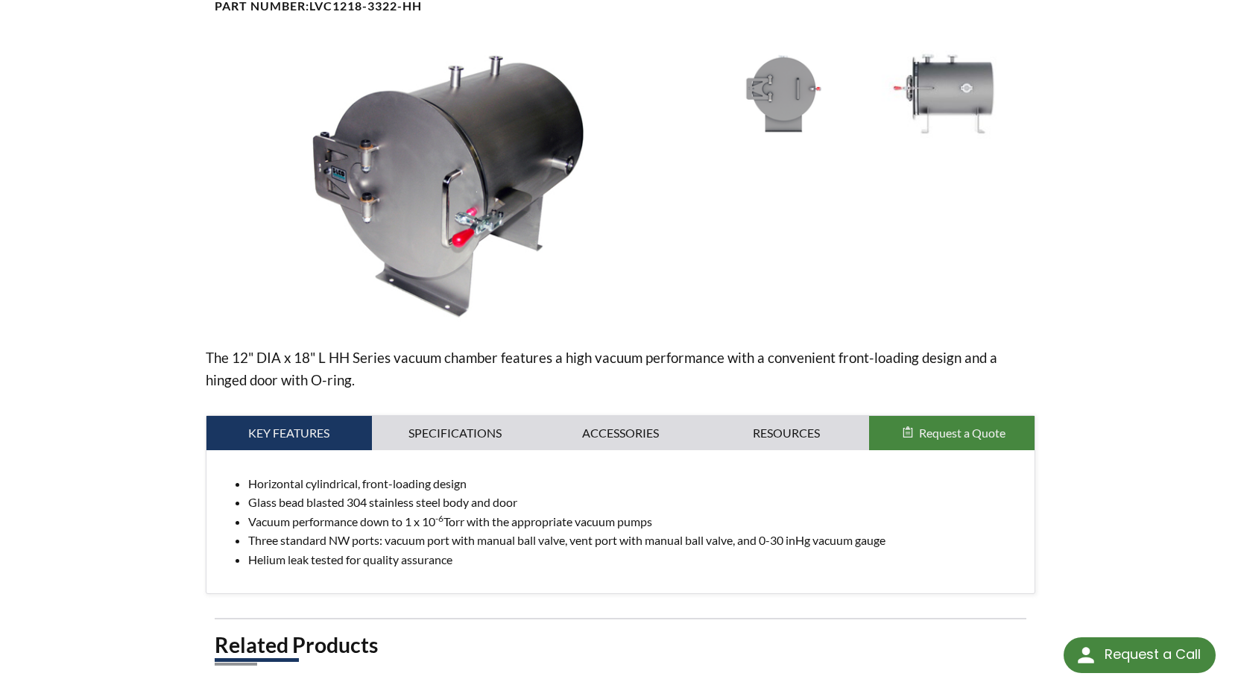
scroll to position [447, 0]
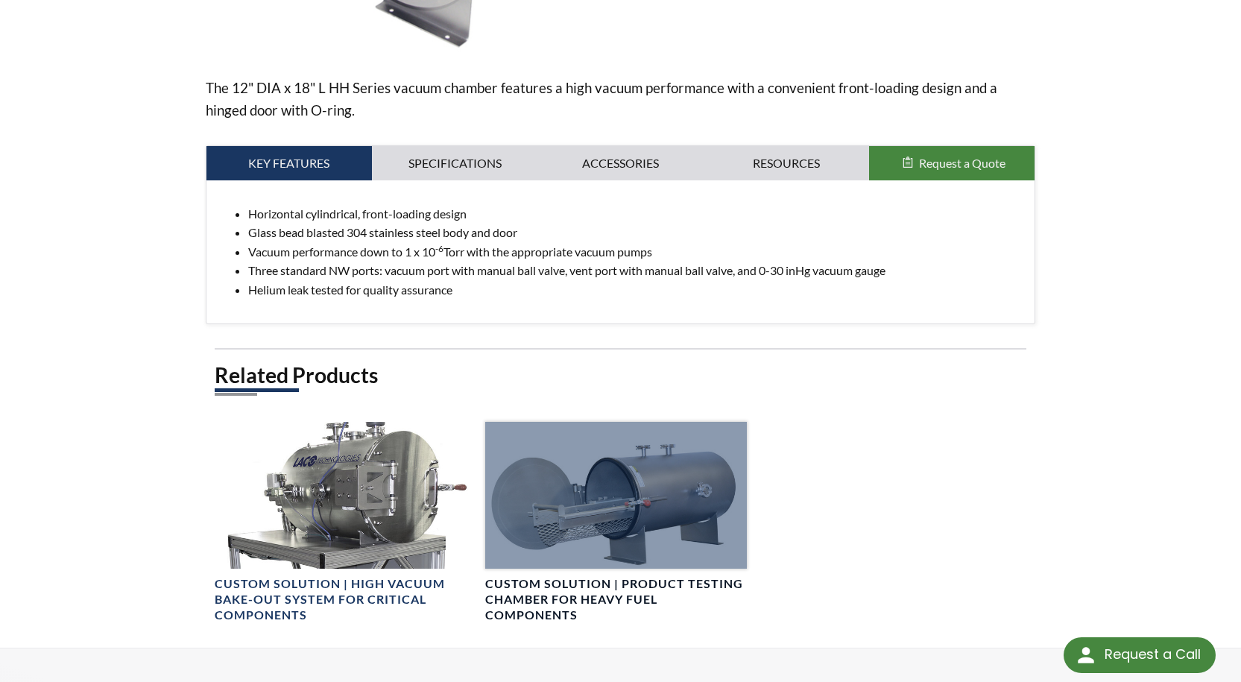
click at [614, 476] on div at bounding box center [616, 495] width 262 height 147
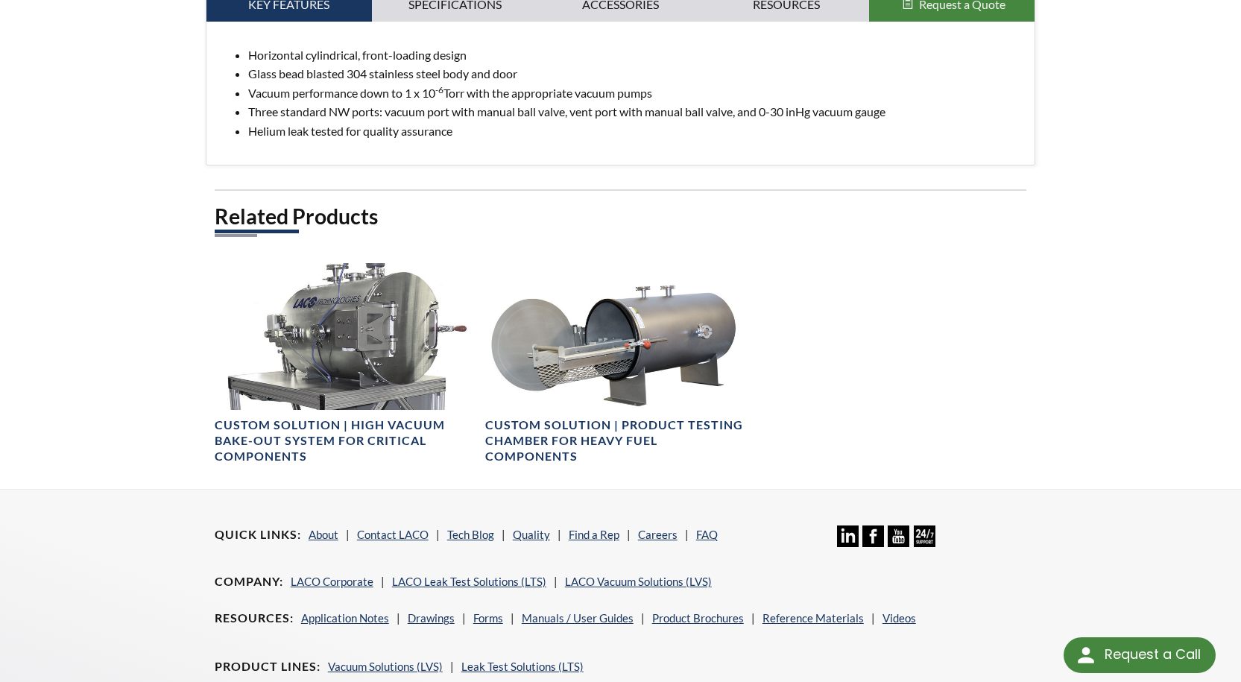
scroll to position [365, 0]
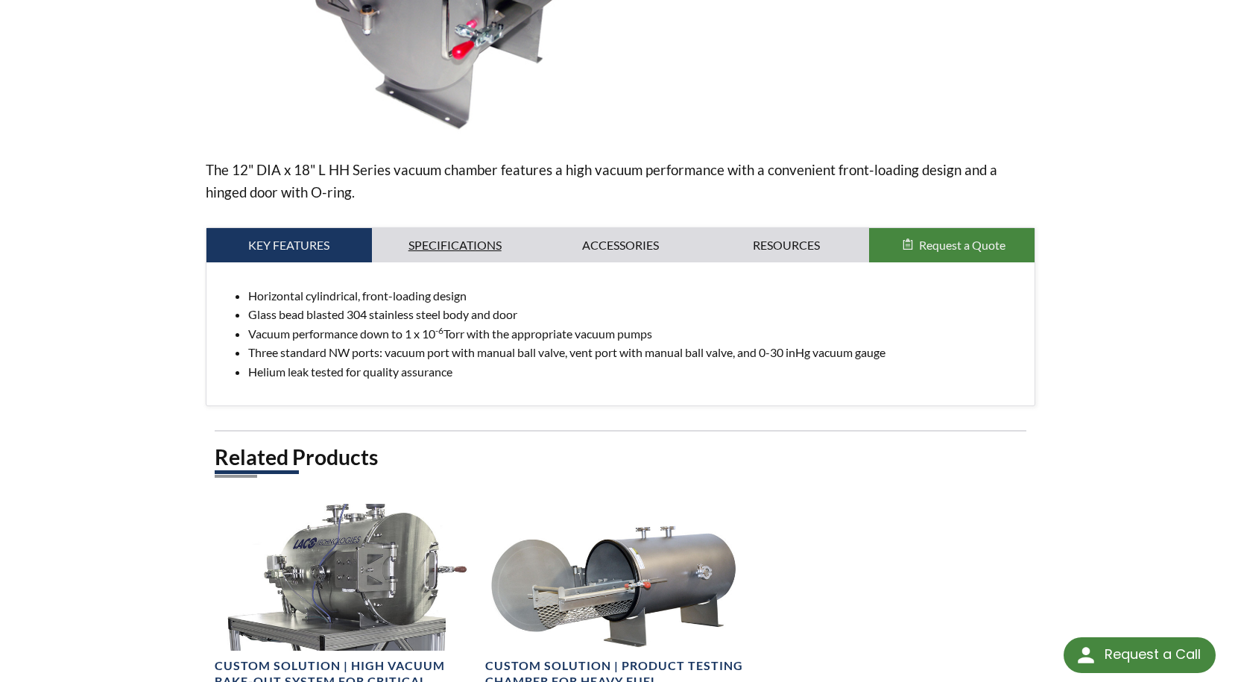
click at [432, 239] on link "Specifications" at bounding box center [455, 245] width 166 height 34
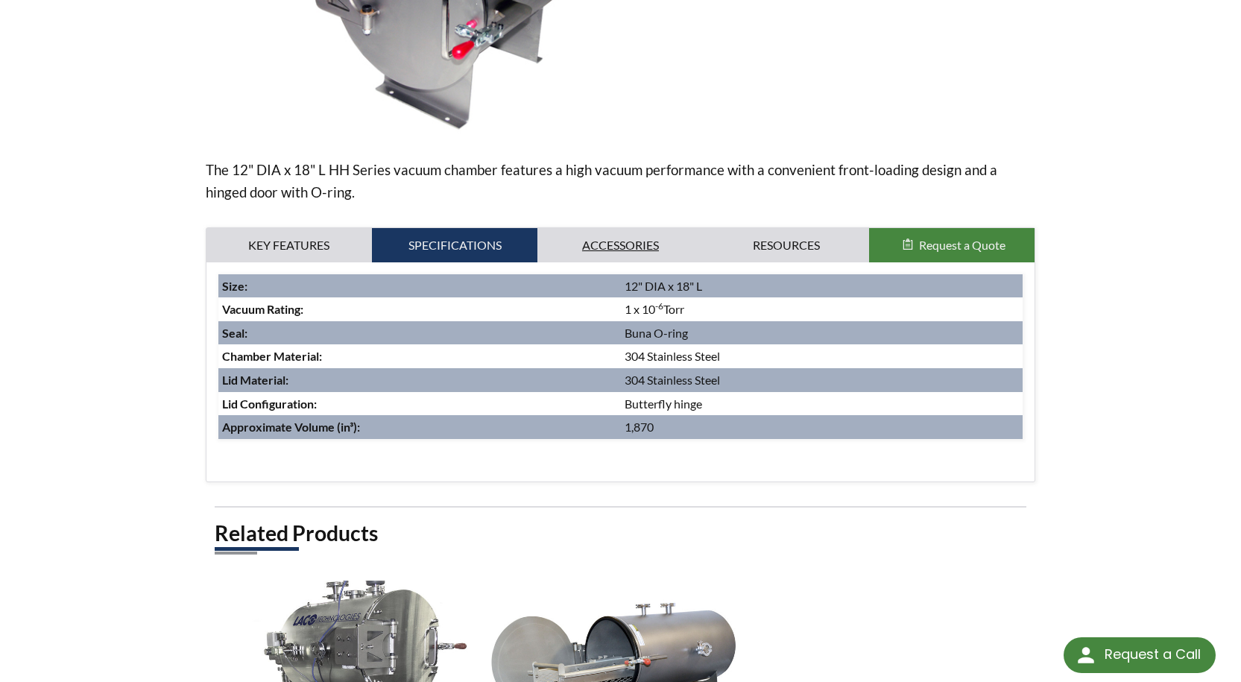
click at [608, 244] on link "Accessories" at bounding box center [621, 245] width 166 height 34
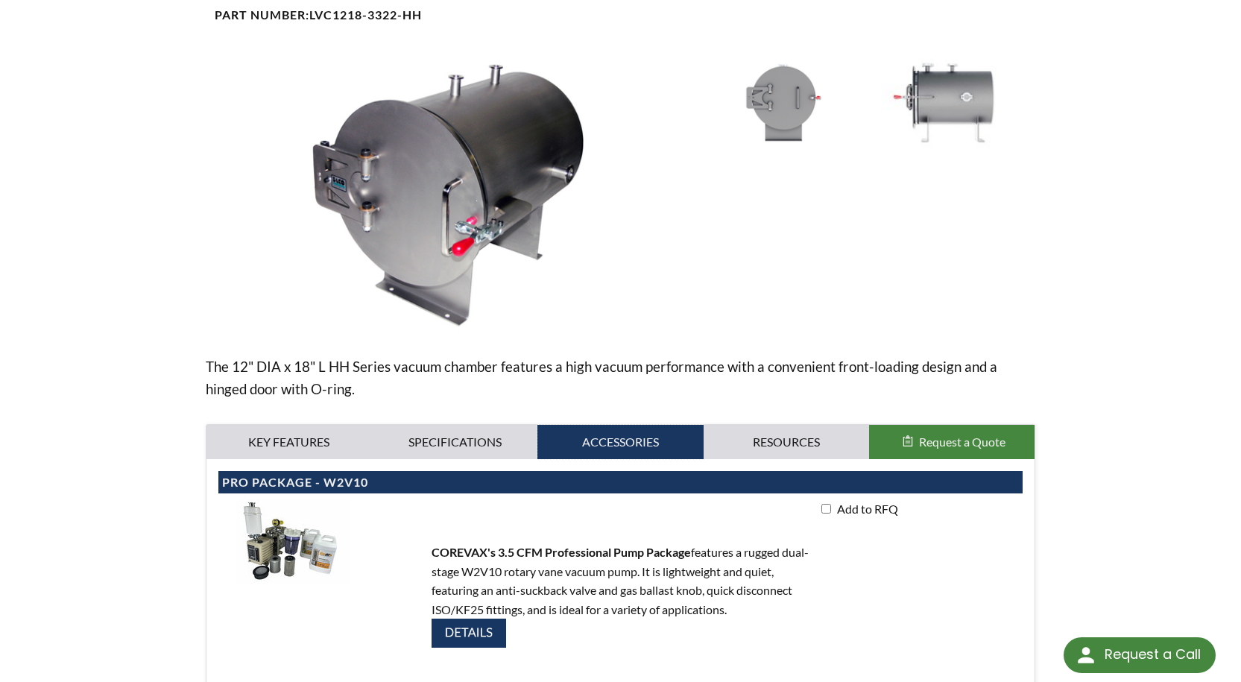
scroll to position [142, 0]
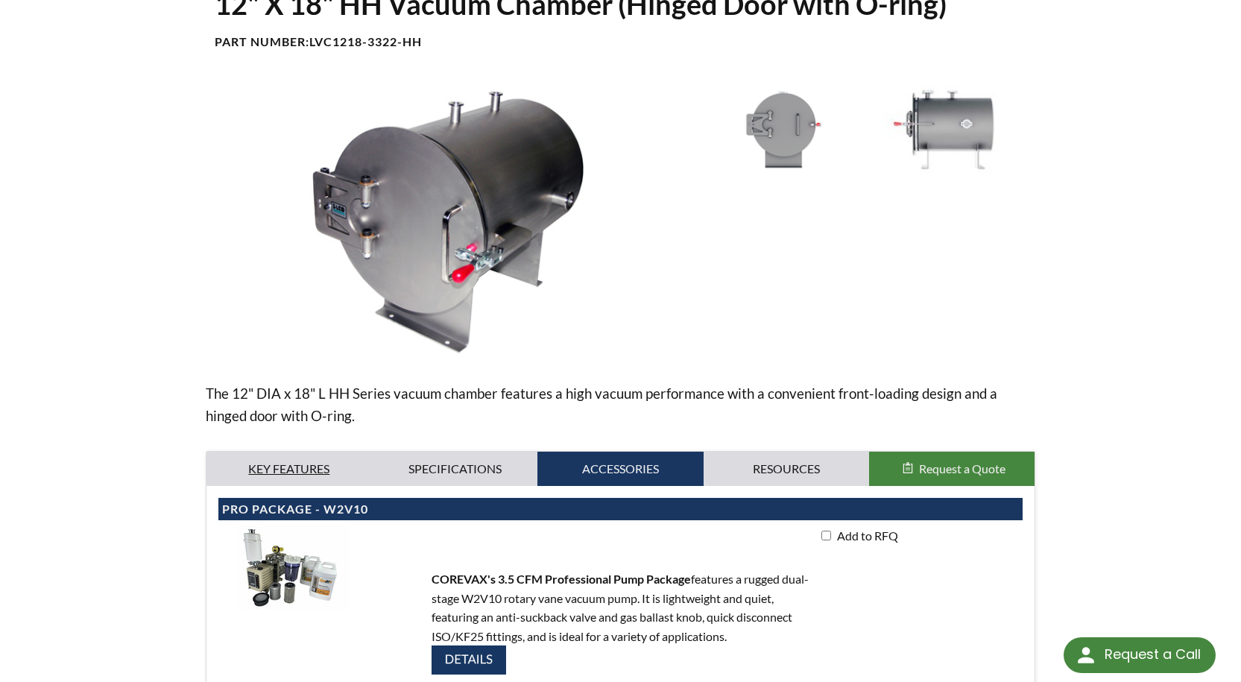
click at [291, 475] on link "Key Features" at bounding box center [290, 469] width 166 height 34
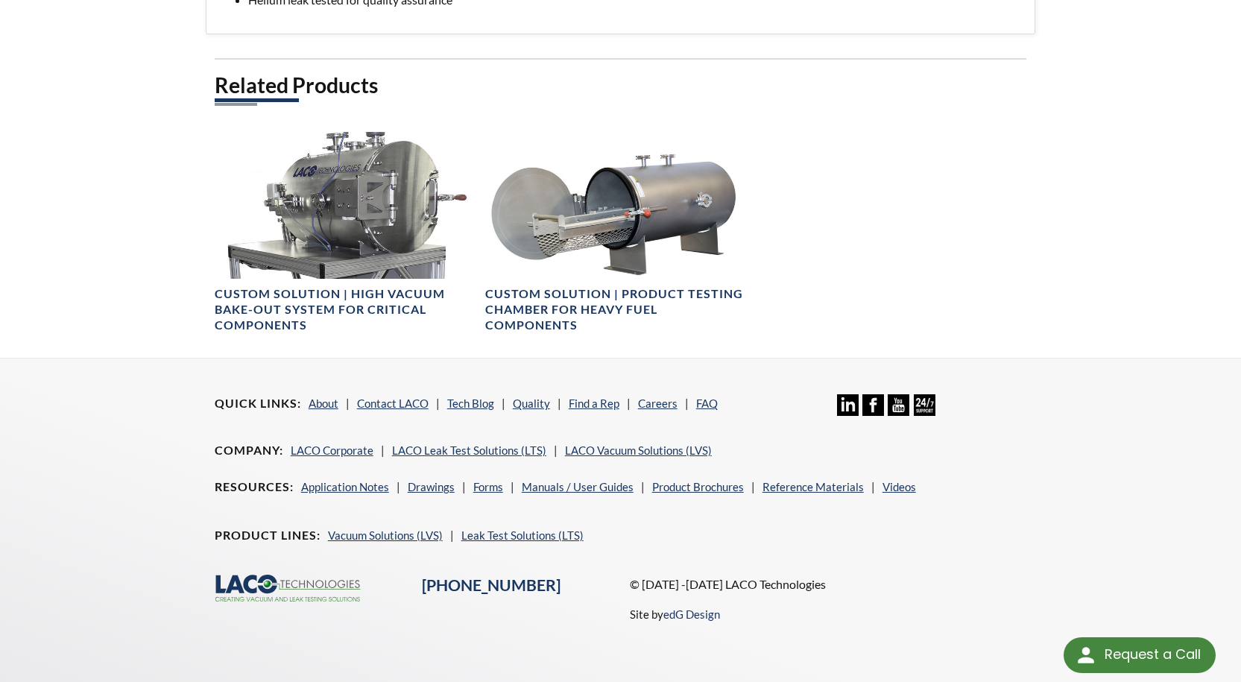
scroll to position [738, 0]
click at [394, 535] on link "Vacuum Solutions (LVS)" at bounding box center [385, 534] width 115 height 13
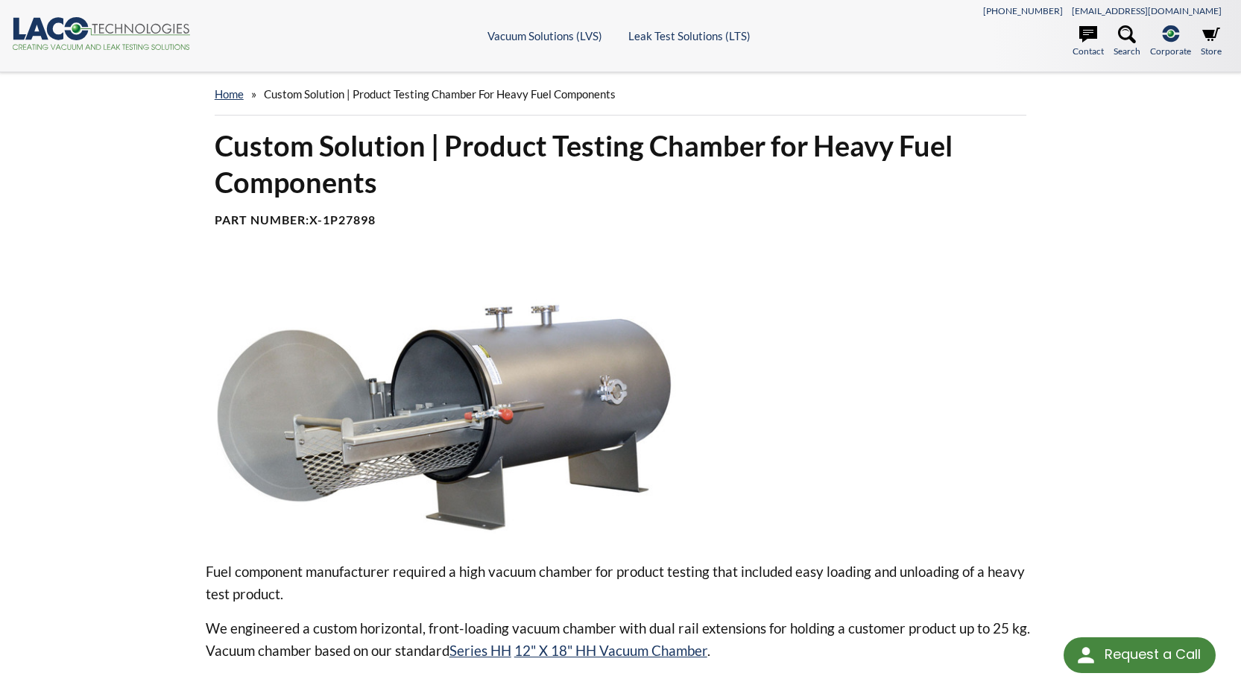
click at [864, 448] on div at bounding box center [870, 400] width 332 height 273
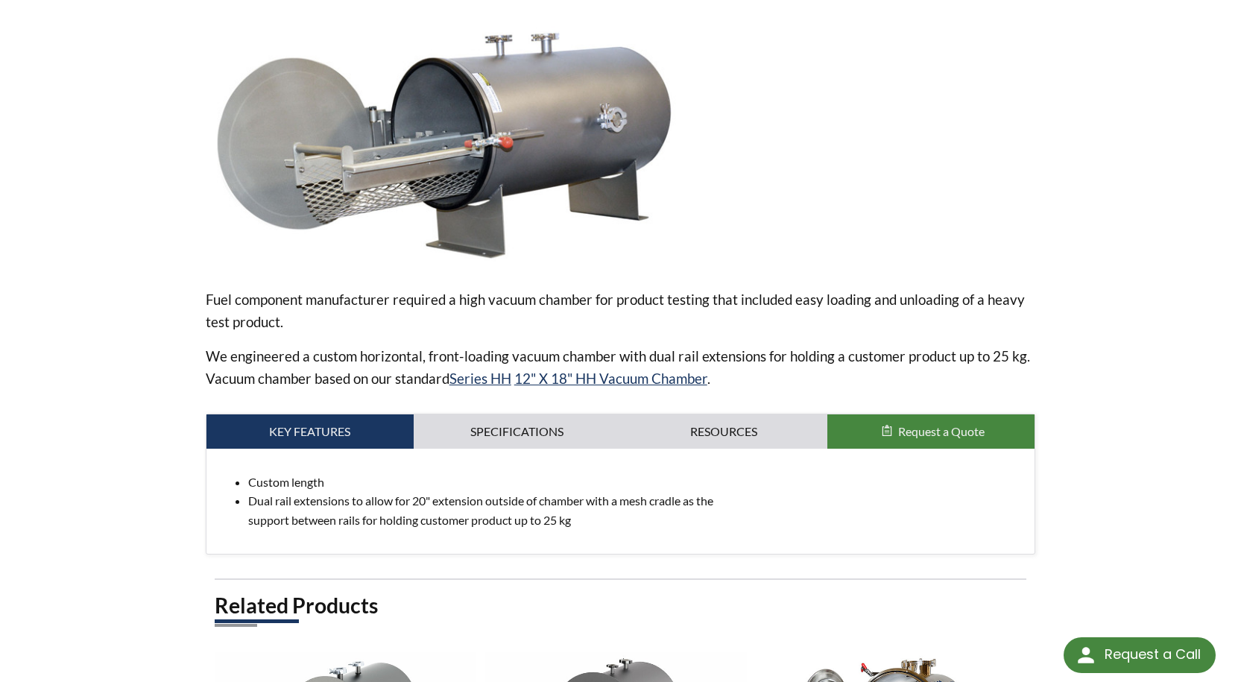
scroll to position [298, 0]
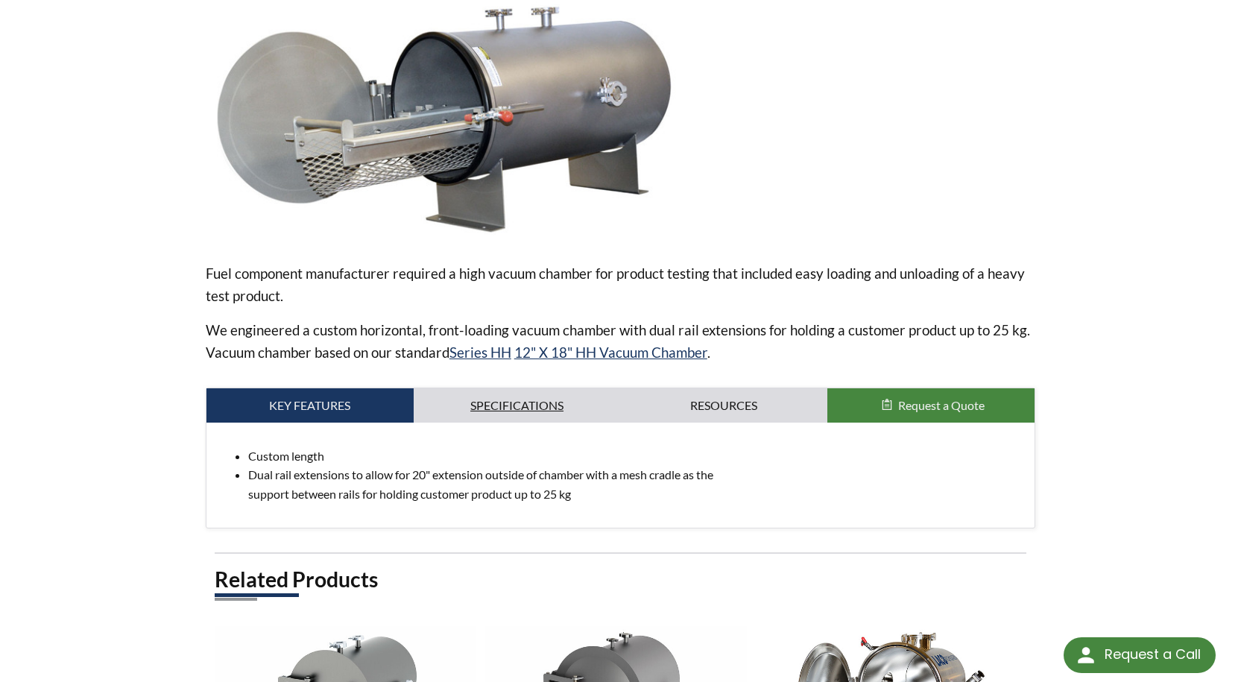
click at [522, 403] on link "Specifications" at bounding box center [517, 405] width 207 height 34
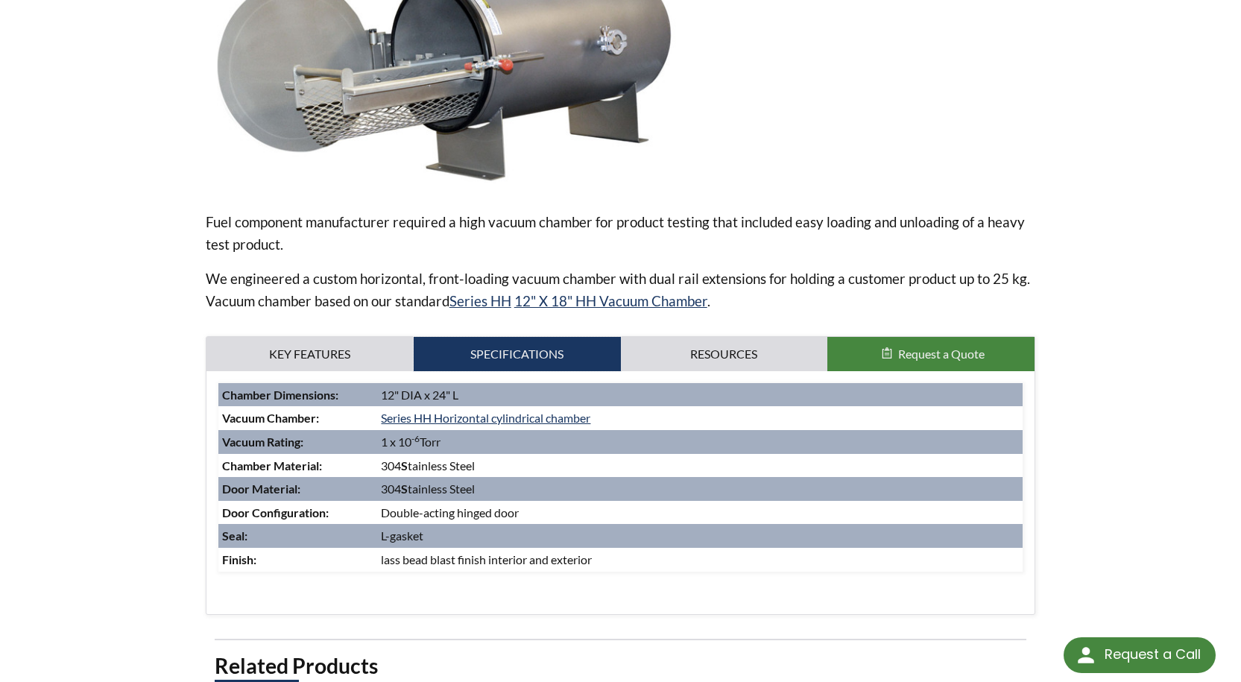
scroll to position [447, 0]
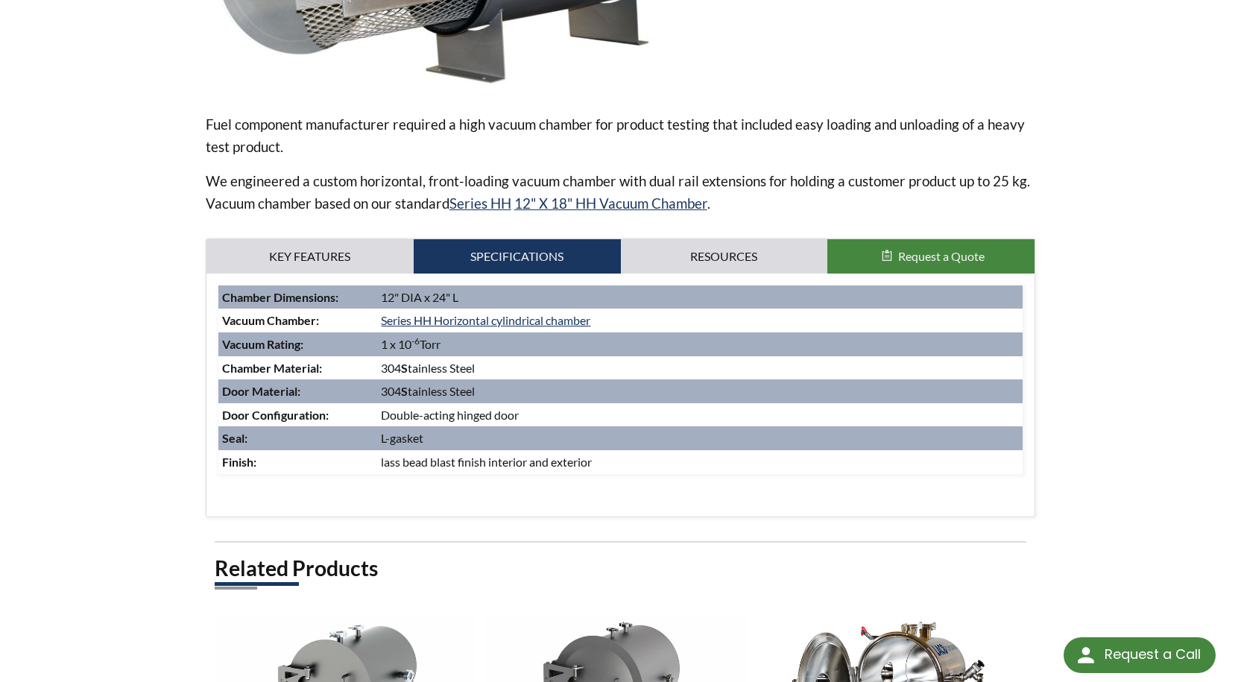
click at [441, 415] on td "Double-acting hinged door" at bounding box center [700, 415] width 646 height 24
click at [442, 517] on div "Custom length Dual rail extensions to allow for 20" extension outside of chambe…" at bounding box center [621, 395] width 829 height 243
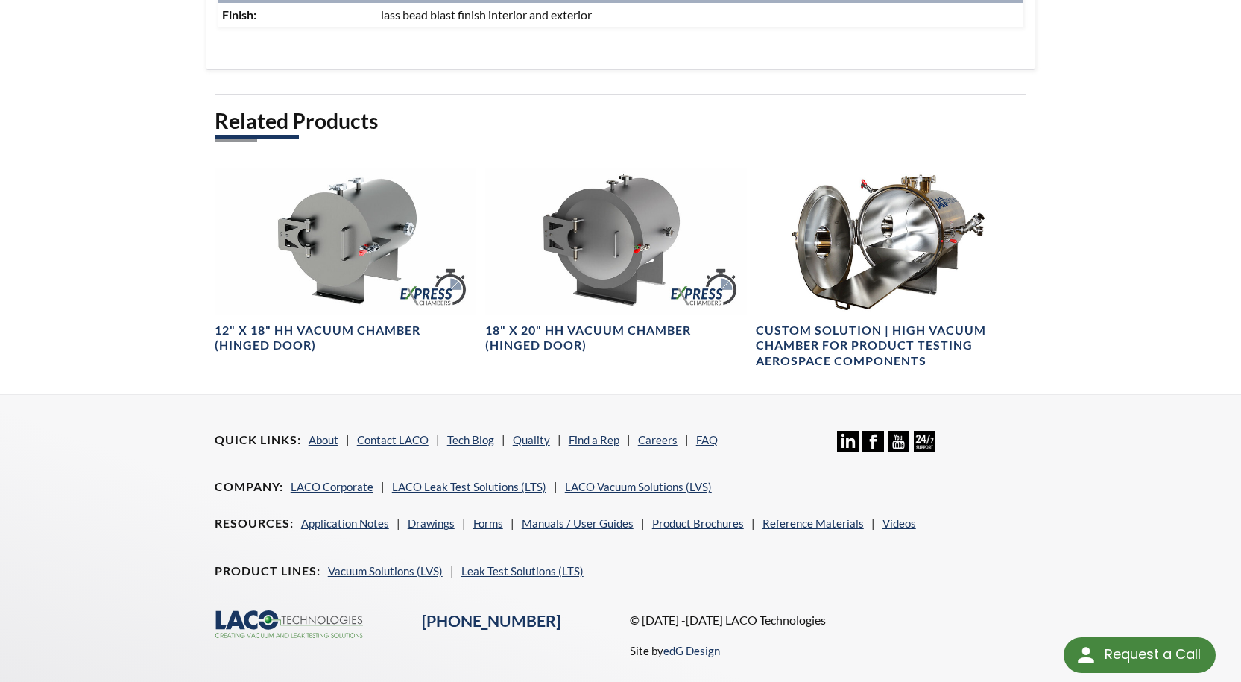
scroll to position [596, 0]
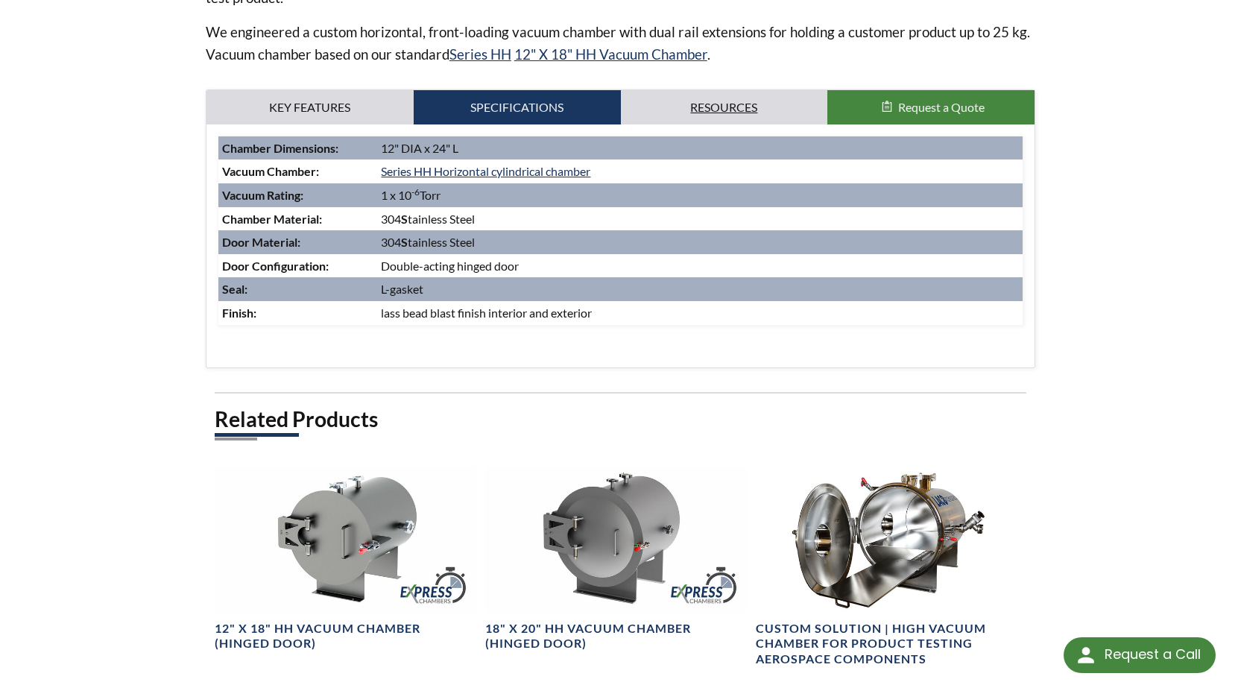
click at [697, 93] on link "Resources" at bounding box center [724, 107] width 207 height 34
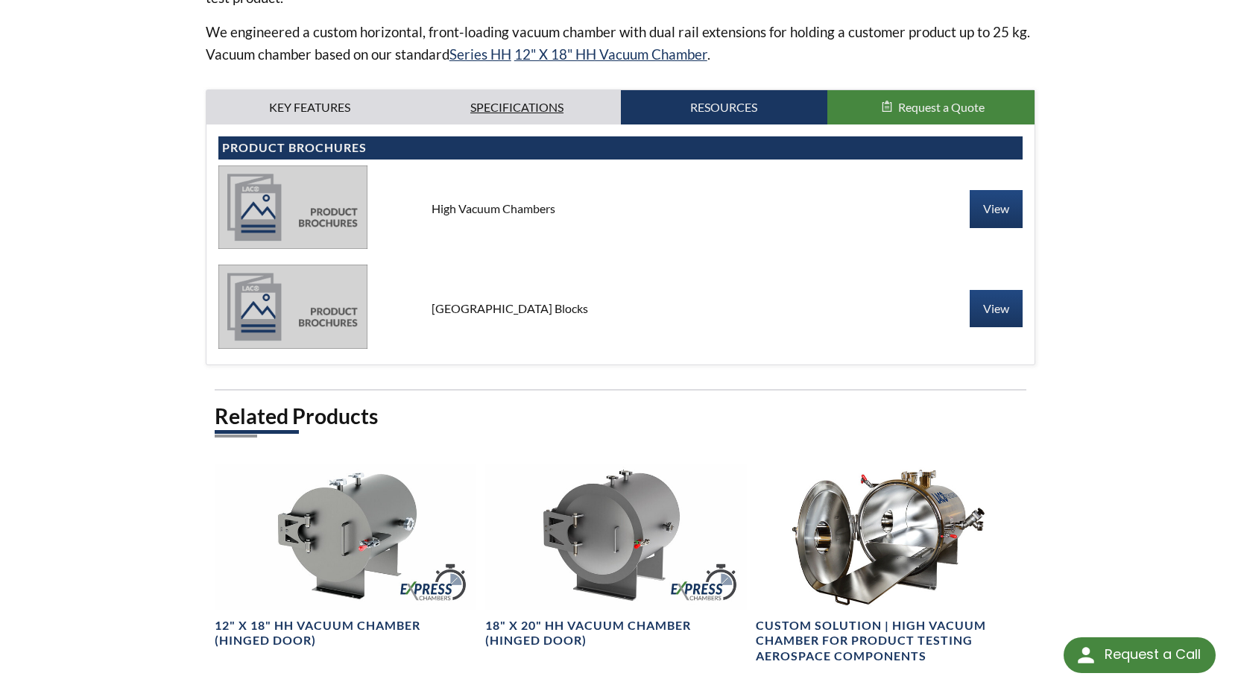
click at [555, 110] on link "Specifications" at bounding box center [517, 107] width 207 height 34
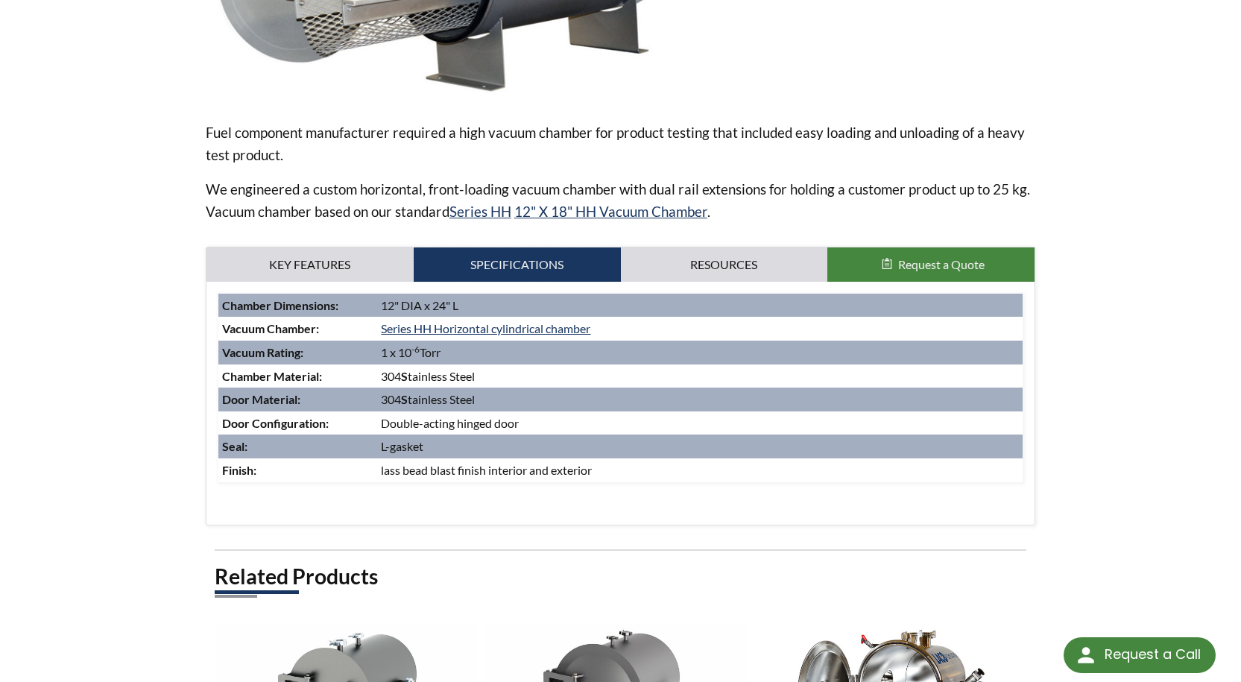
scroll to position [224, 0]
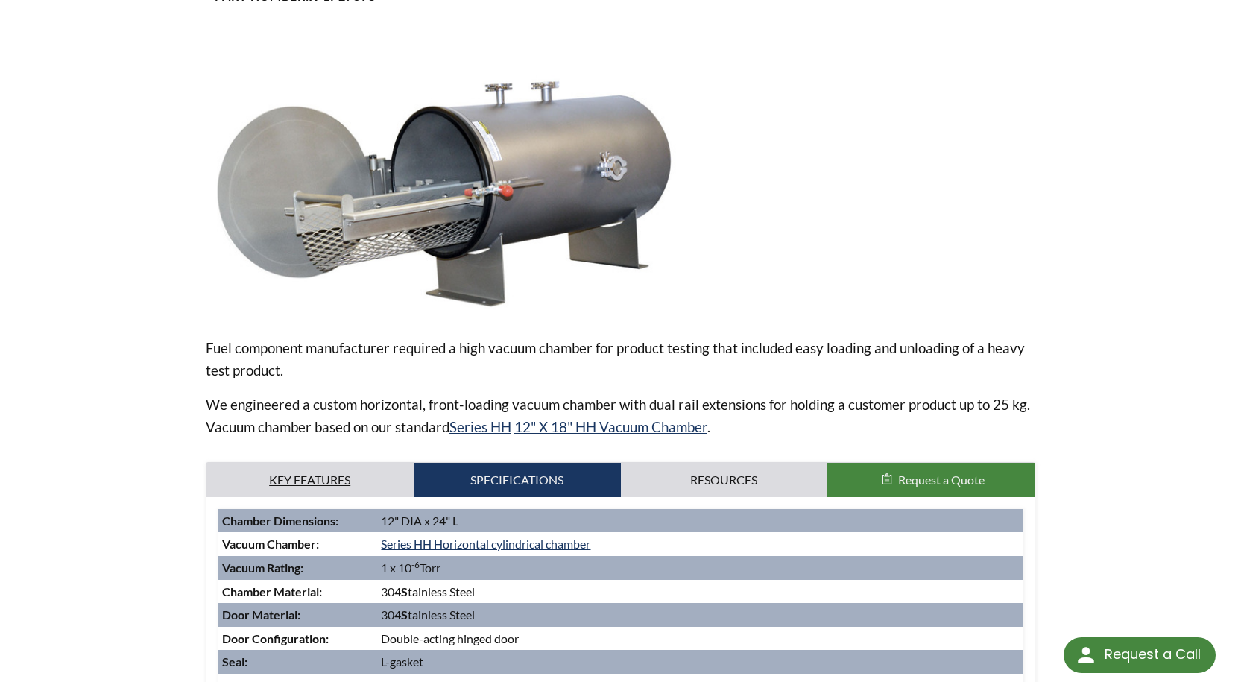
click at [321, 479] on link "Key Features" at bounding box center [310, 480] width 207 height 34
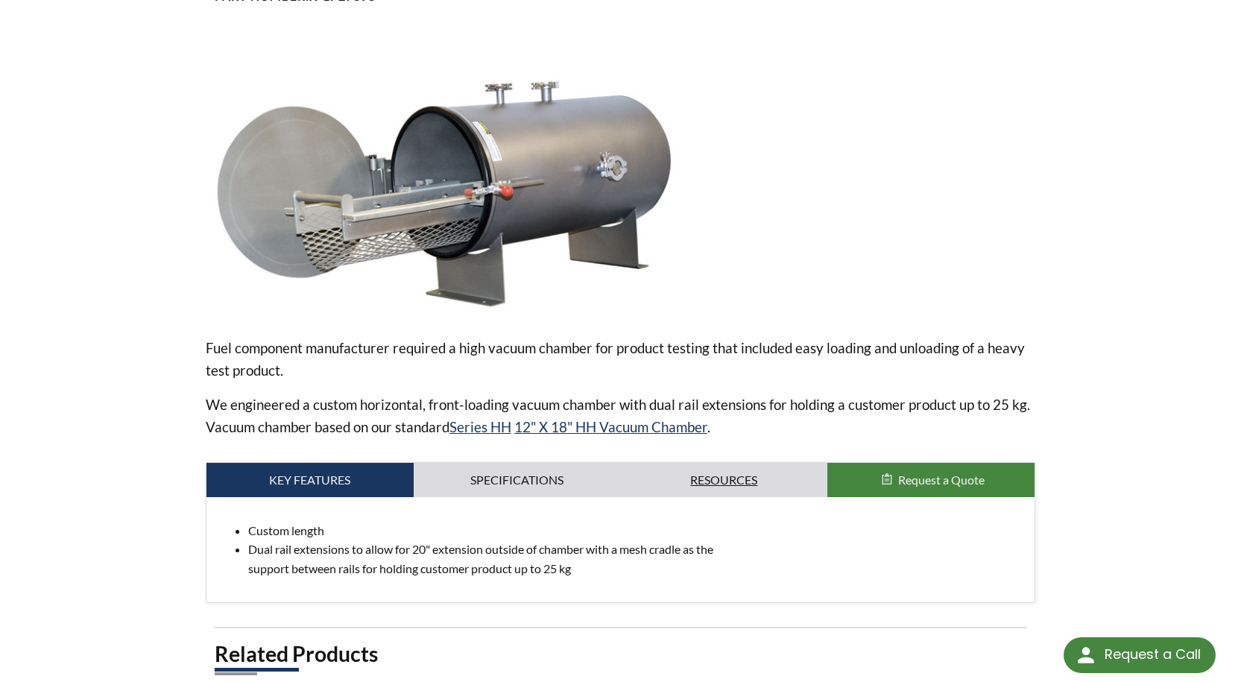
click at [702, 477] on link "Resources" at bounding box center [724, 480] width 207 height 34
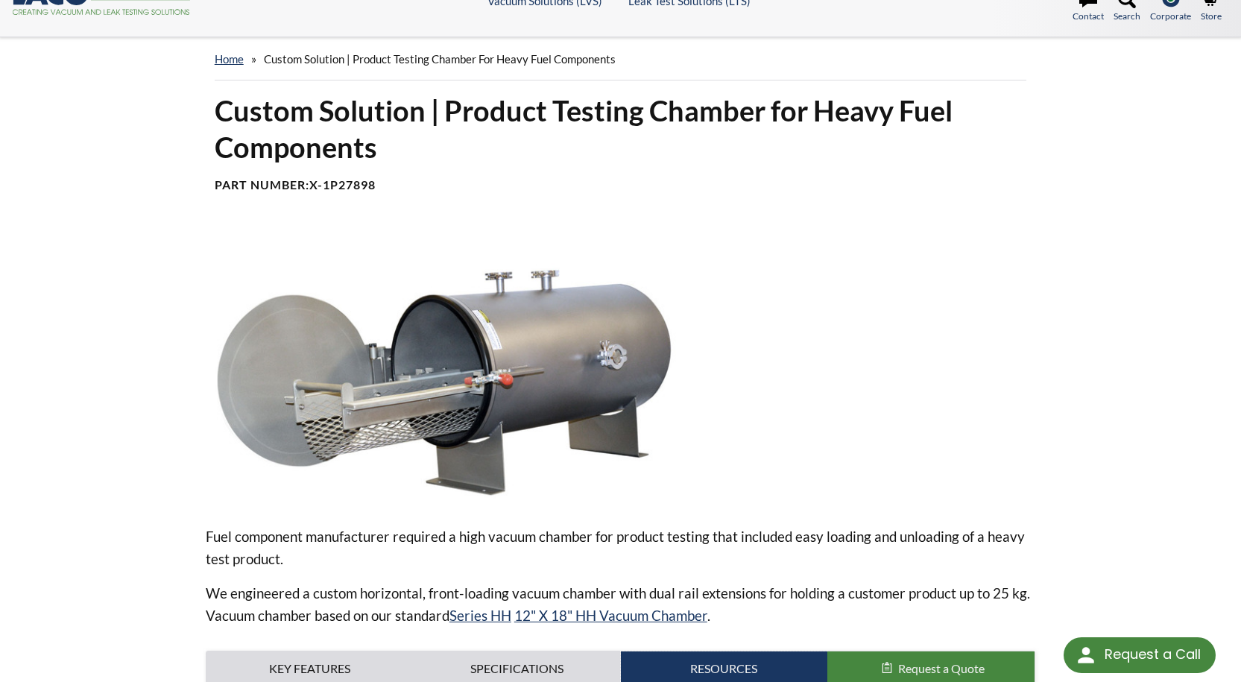
scroll to position [0, 0]
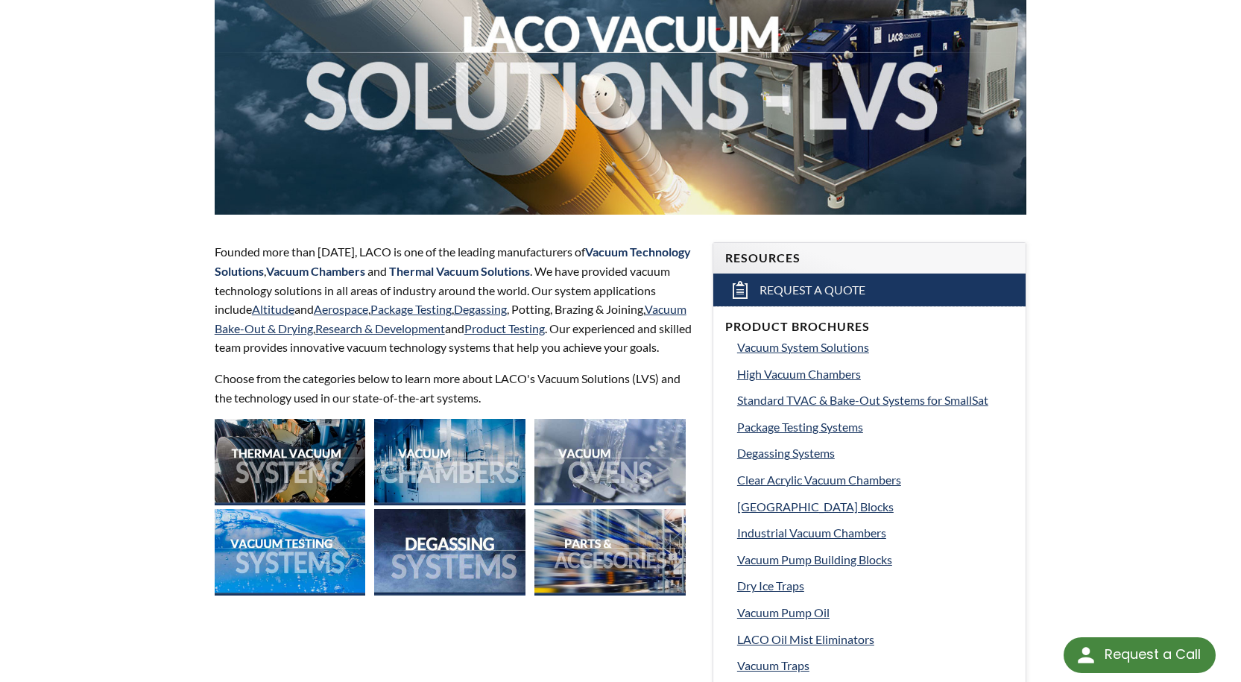
scroll to position [298, 0]
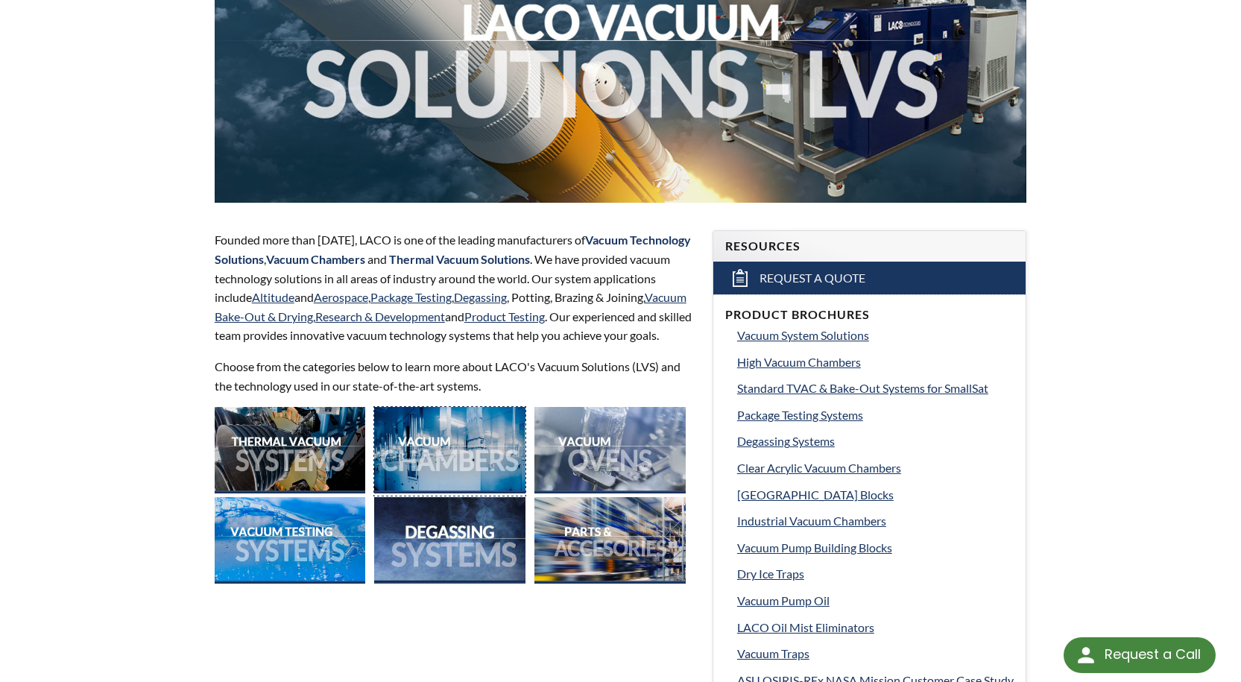
click at [429, 472] on img at bounding box center [449, 450] width 151 height 86
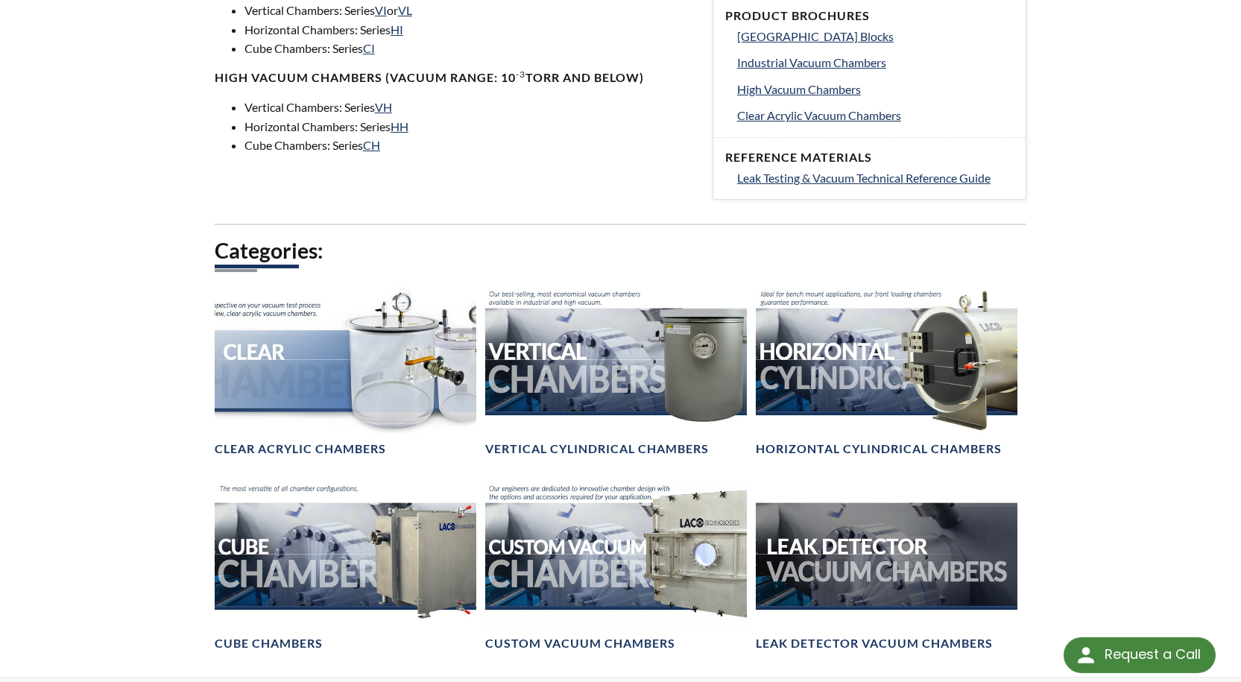
scroll to position [671, 0]
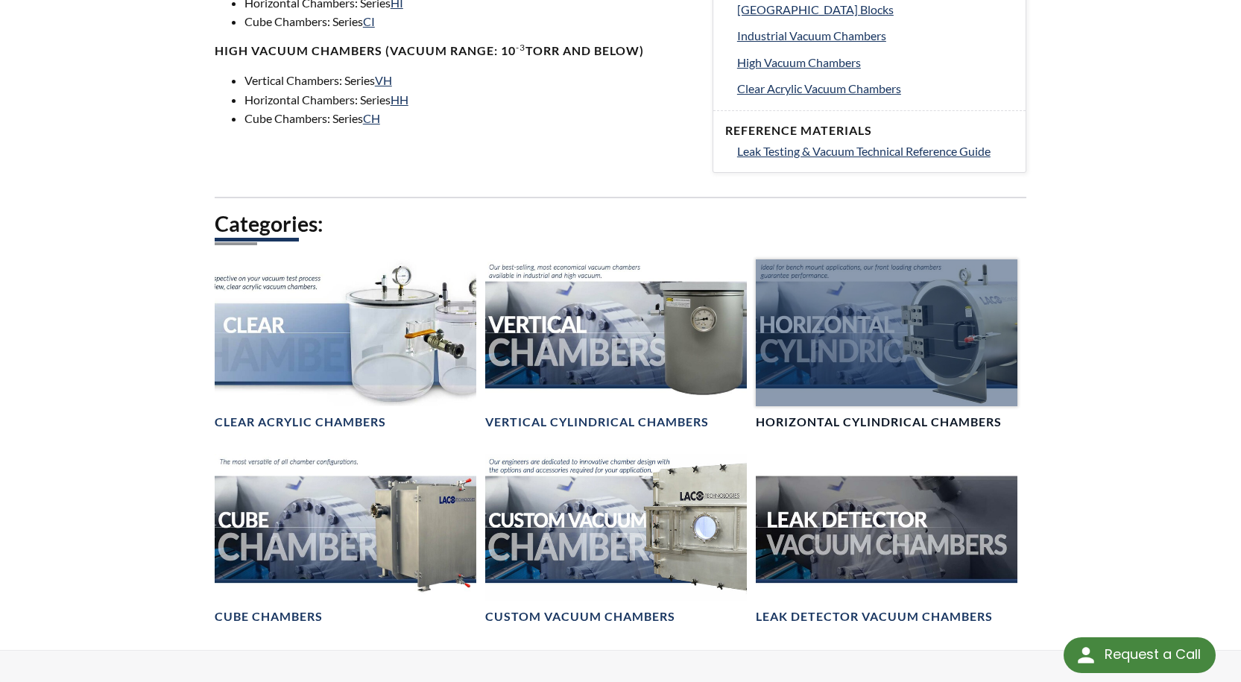
click at [836, 374] on div at bounding box center [887, 332] width 262 height 147
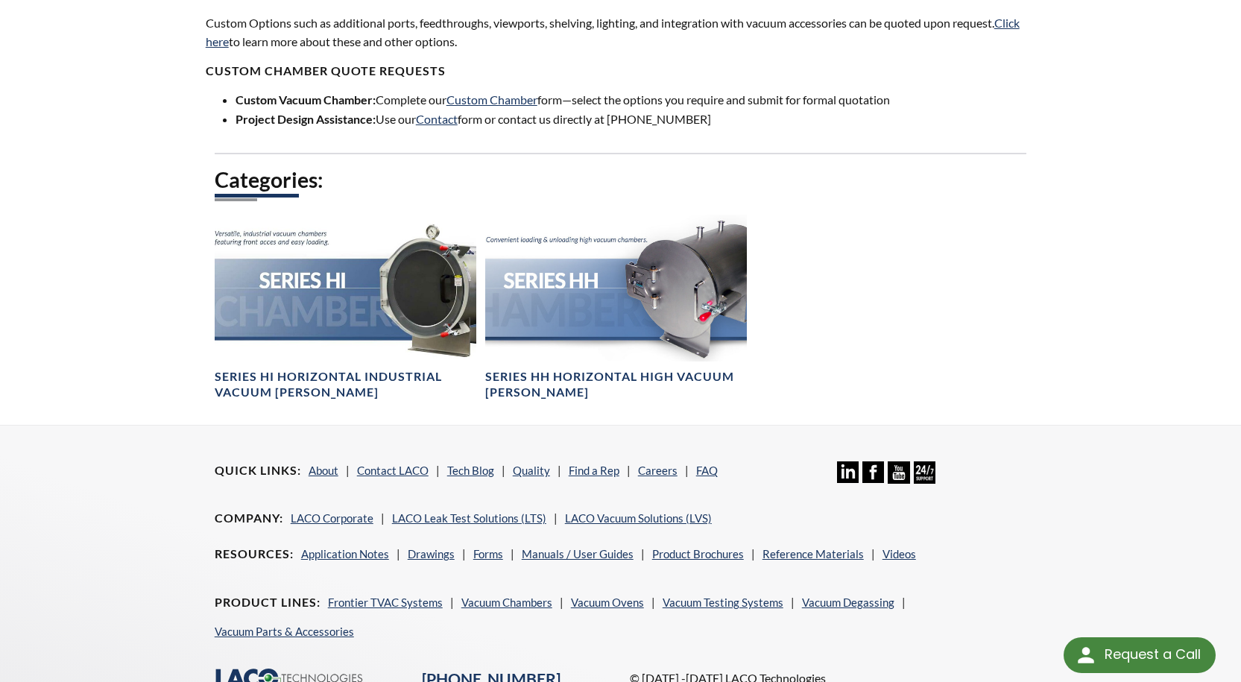
scroll to position [1141, 0]
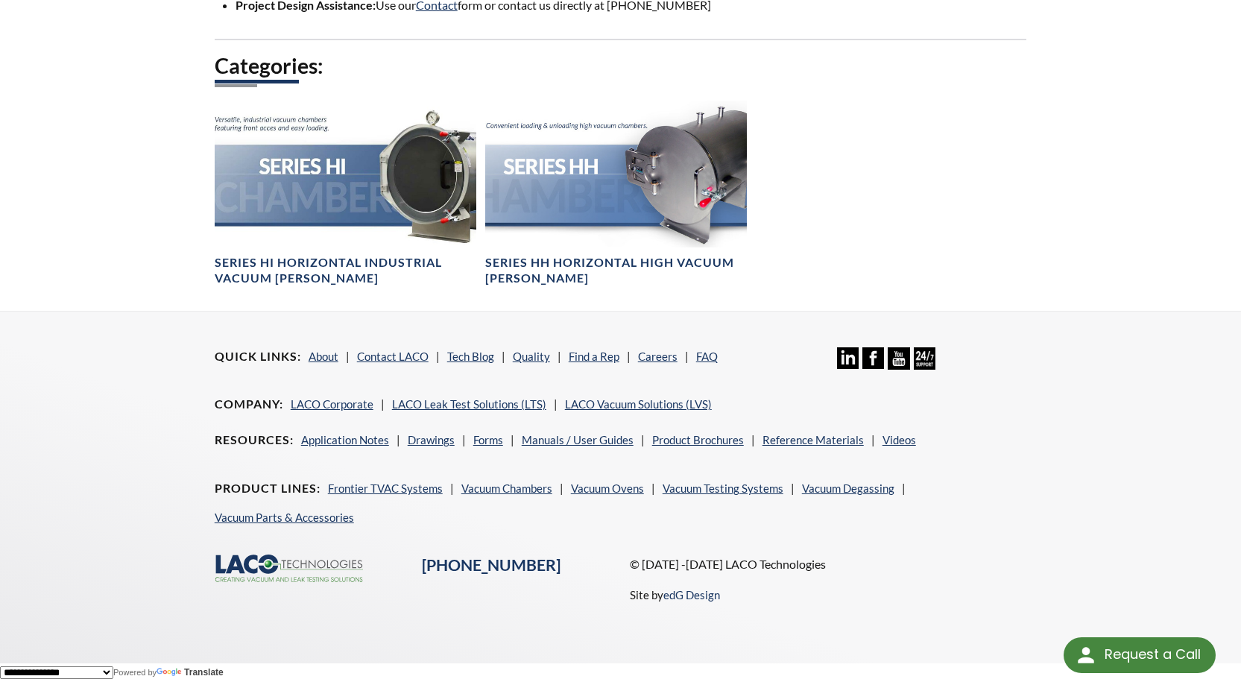
click at [1011, 193] on div "Categories: Series HI Horizontal Industrial Vacuum Chambers Series HH Horizonta…" at bounding box center [621, 181] width 813 height 259
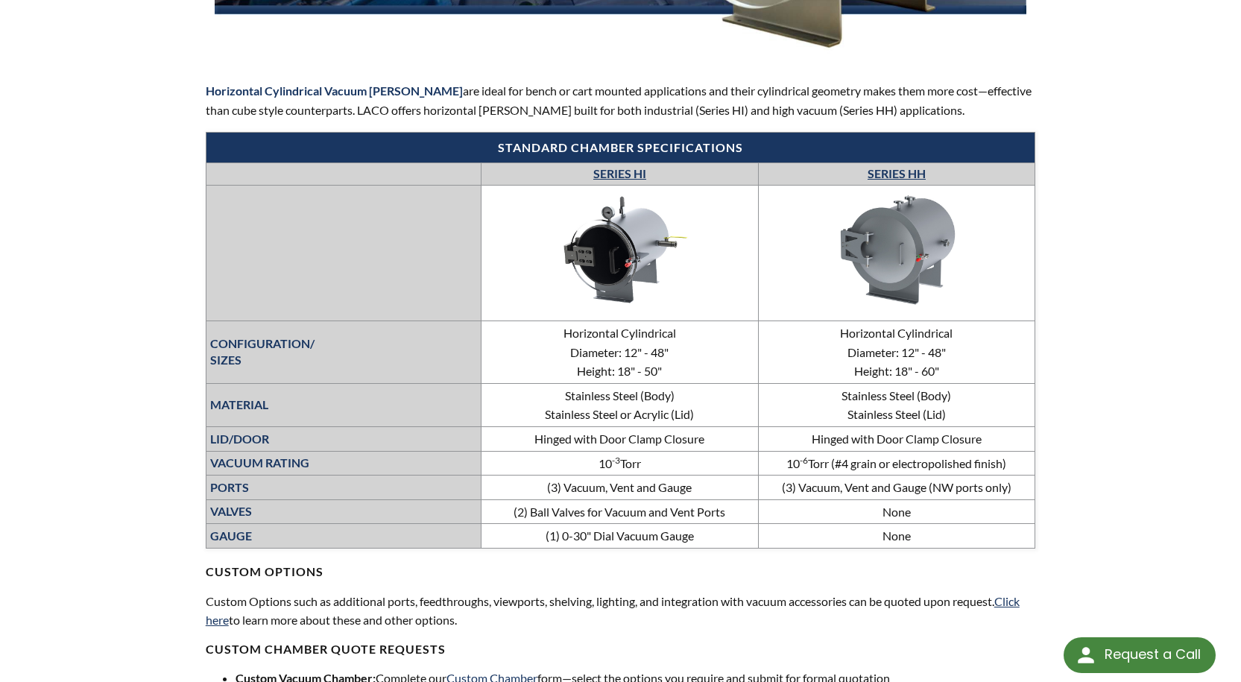
scroll to position [522, 0]
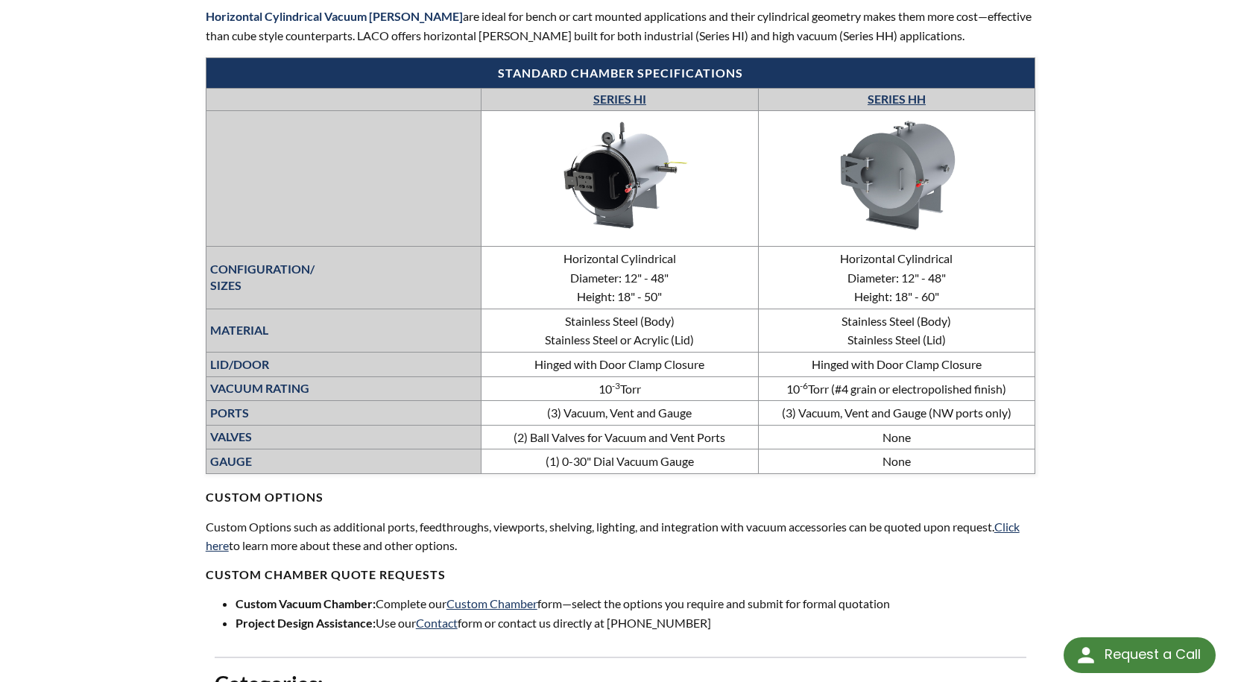
click at [1162, 286] on div "LVS » Vacuum Chambers » Products » Horizontal Cylindrical Chambers Horizontal C…" at bounding box center [620, 239] width 1241 height 1378
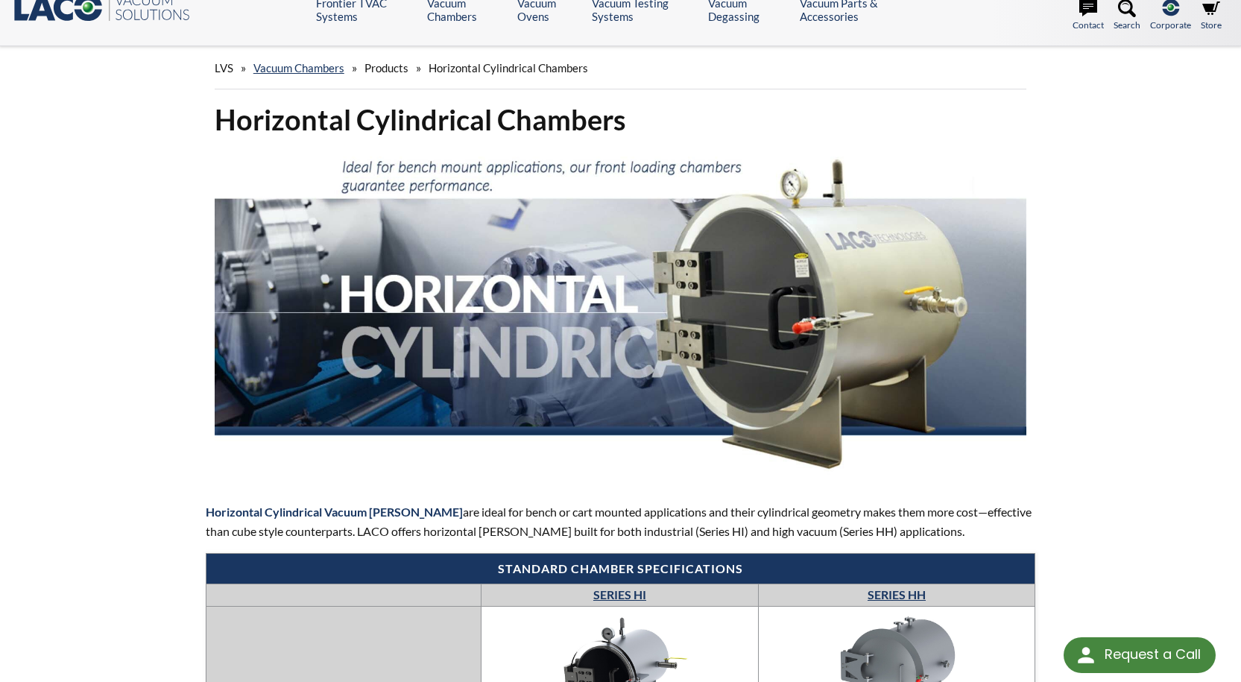
scroll to position [0, 0]
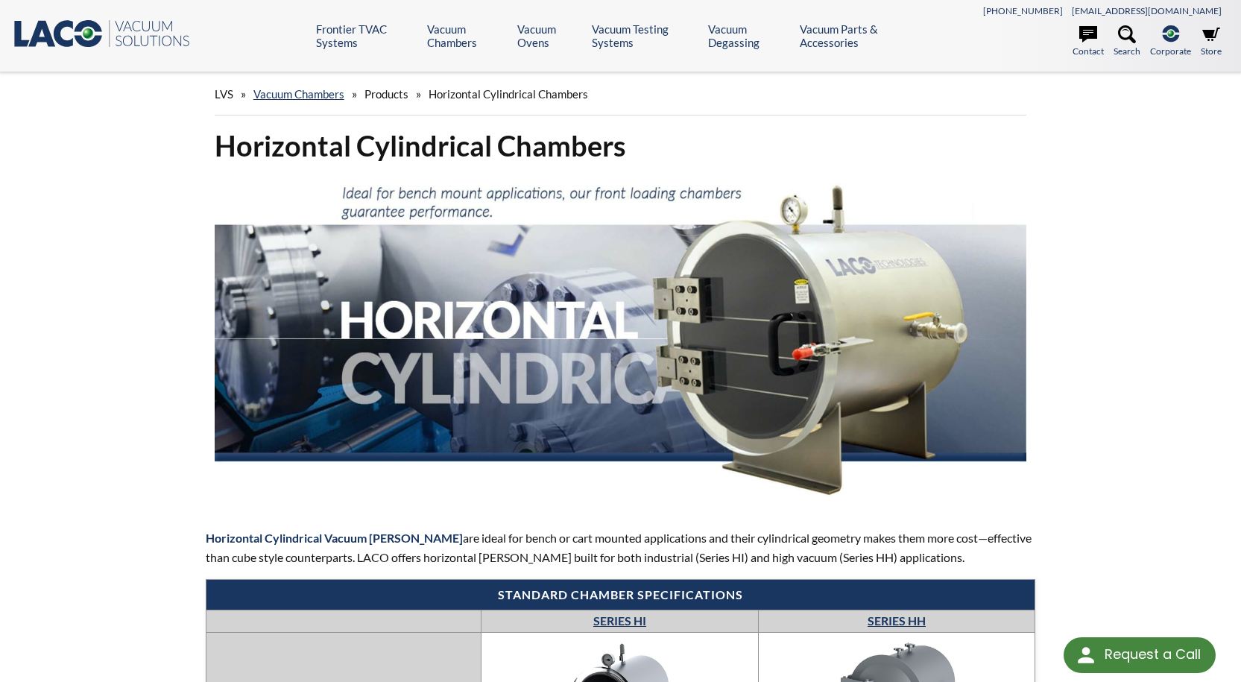
drag, startPoint x: 1123, startPoint y: 423, endPoint x: 1112, endPoint y: 420, distance: 11.6
click at [1119, 36] on icon at bounding box center [1127, 34] width 18 height 18
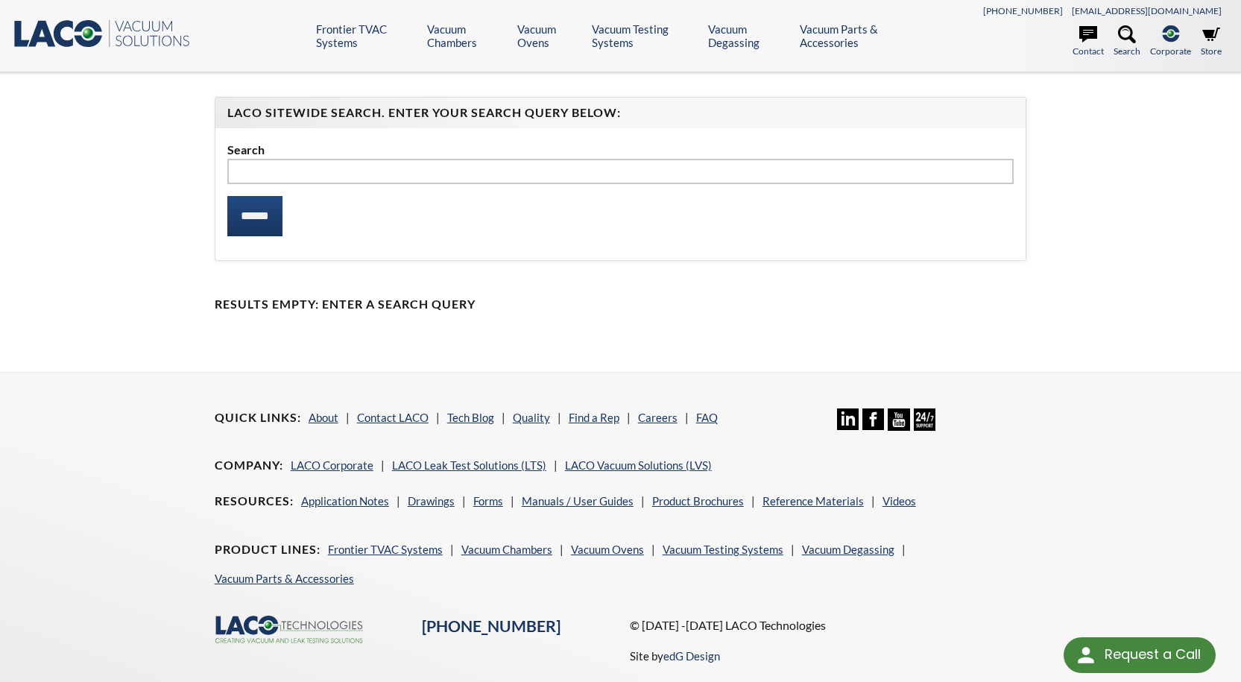
type input "*"
type input "*****"
click at [227, 196] on input "******" at bounding box center [254, 216] width 55 height 40
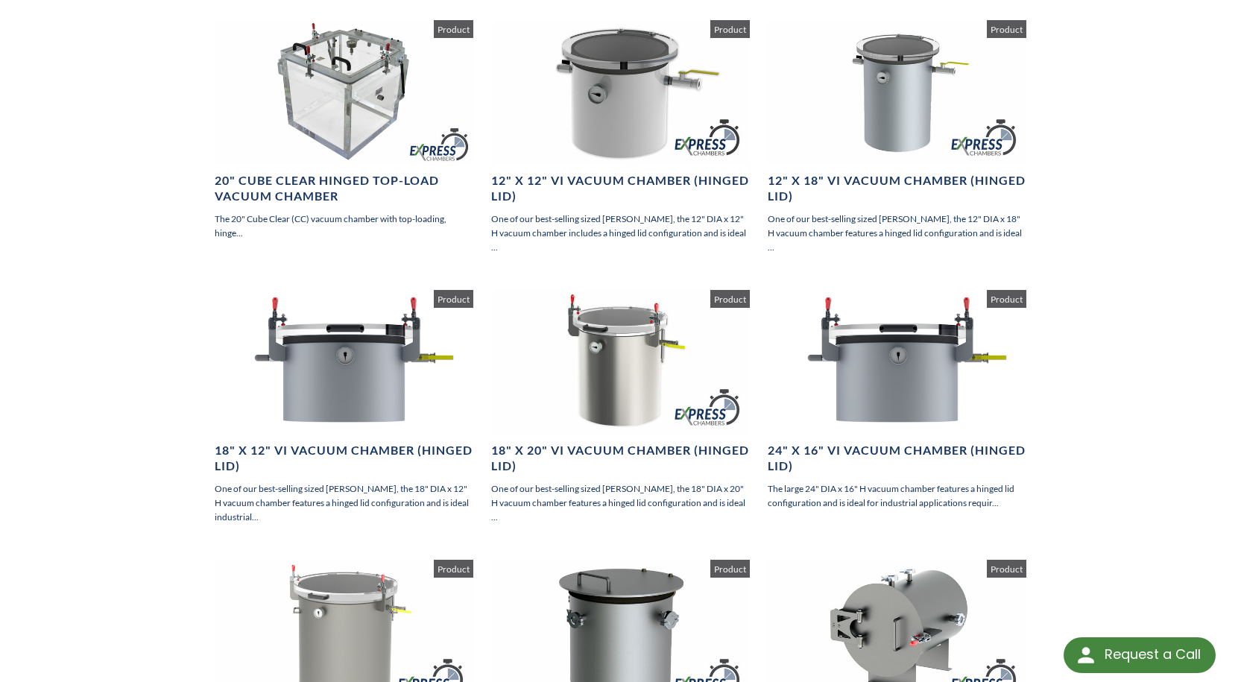
scroll to position [969, 0]
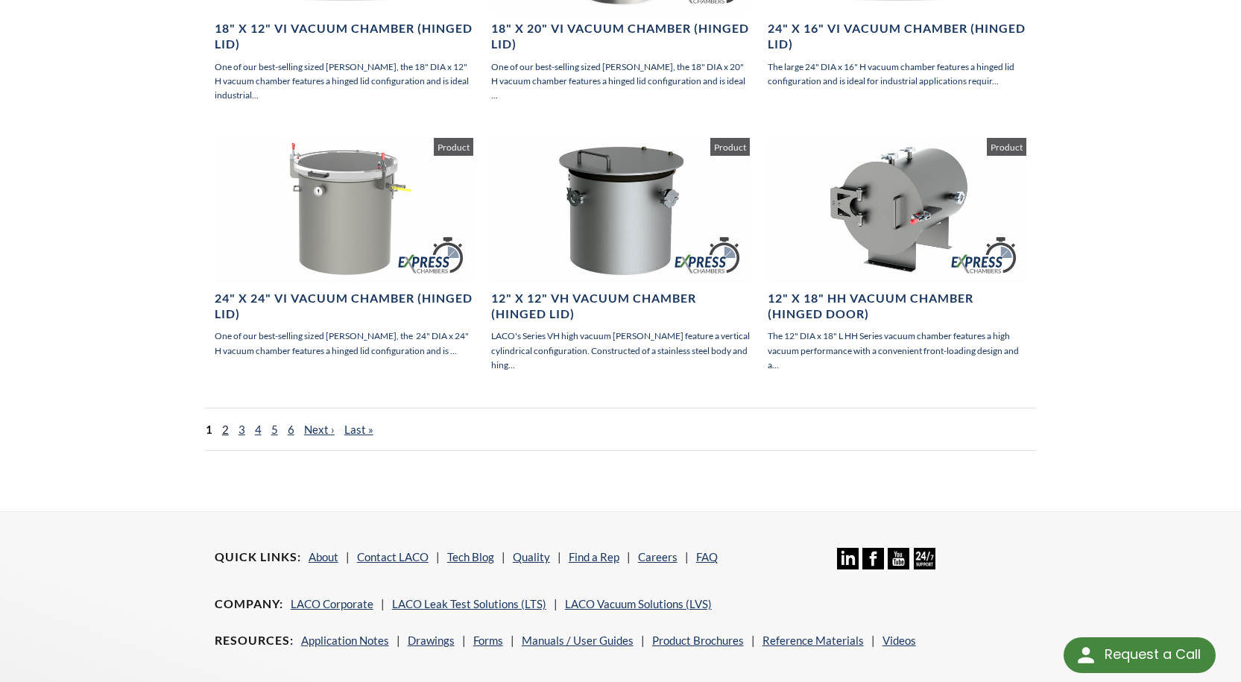
click at [224, 429] on link "2" at bounding box center [225, 429] width 7 height 13
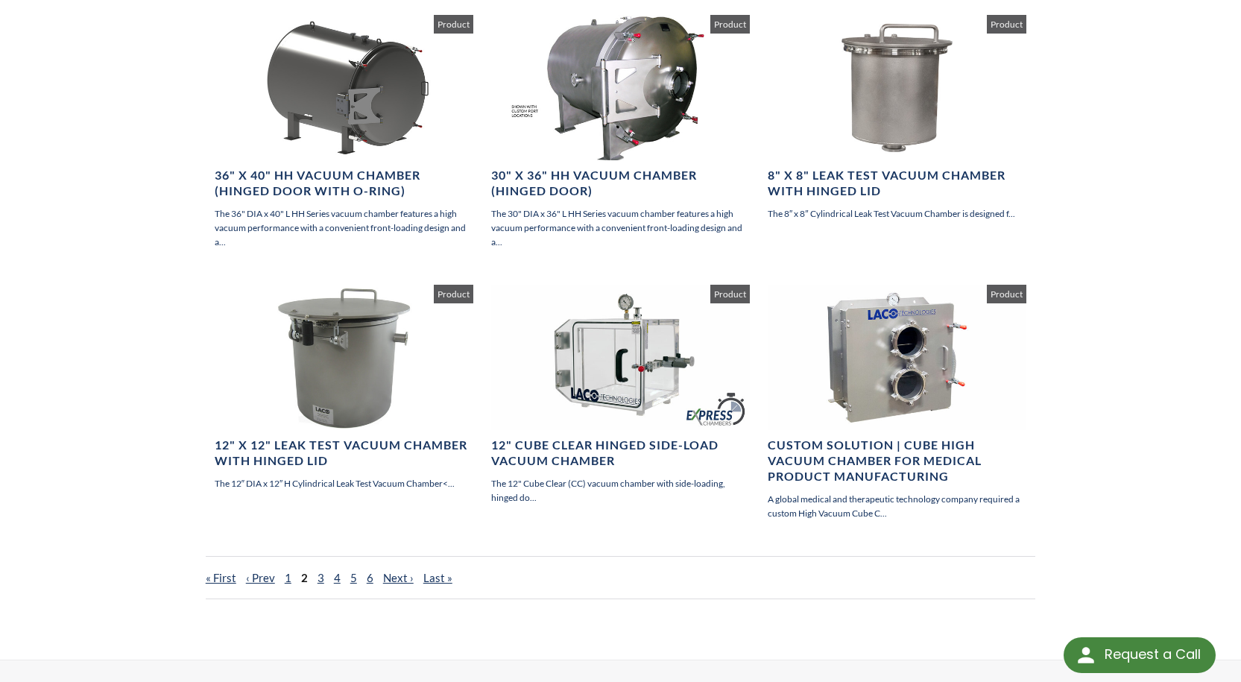
scroll to position [820, 0]
click at [319, 581] on link "3" at bounding box center [321, 578] width 7 height 13
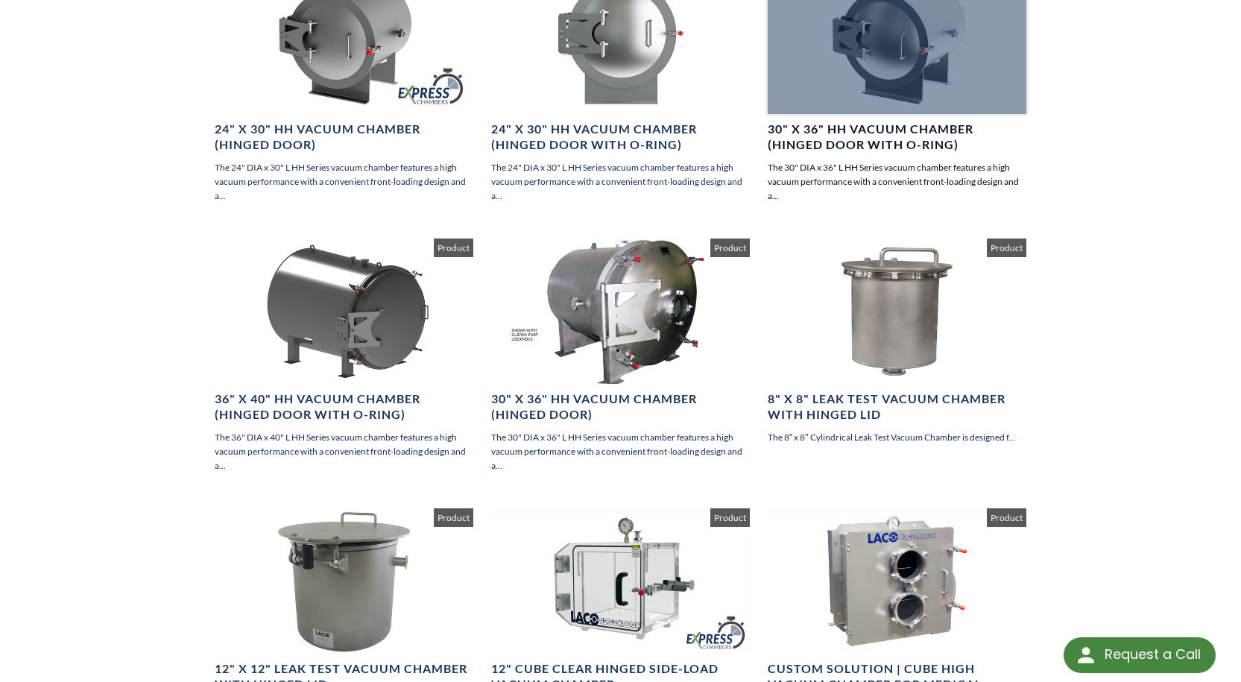
scroll to position [598, 0]
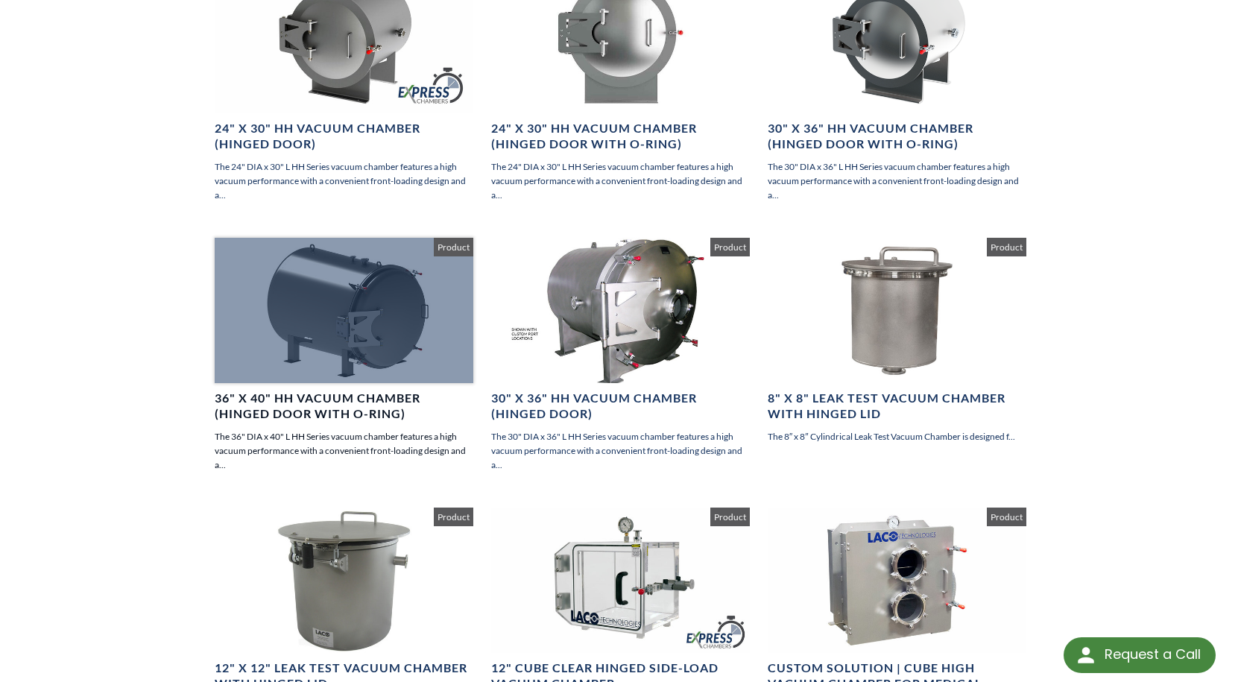
click at [388, 353] on div at bounding box center [344, 310] width 259 height 145
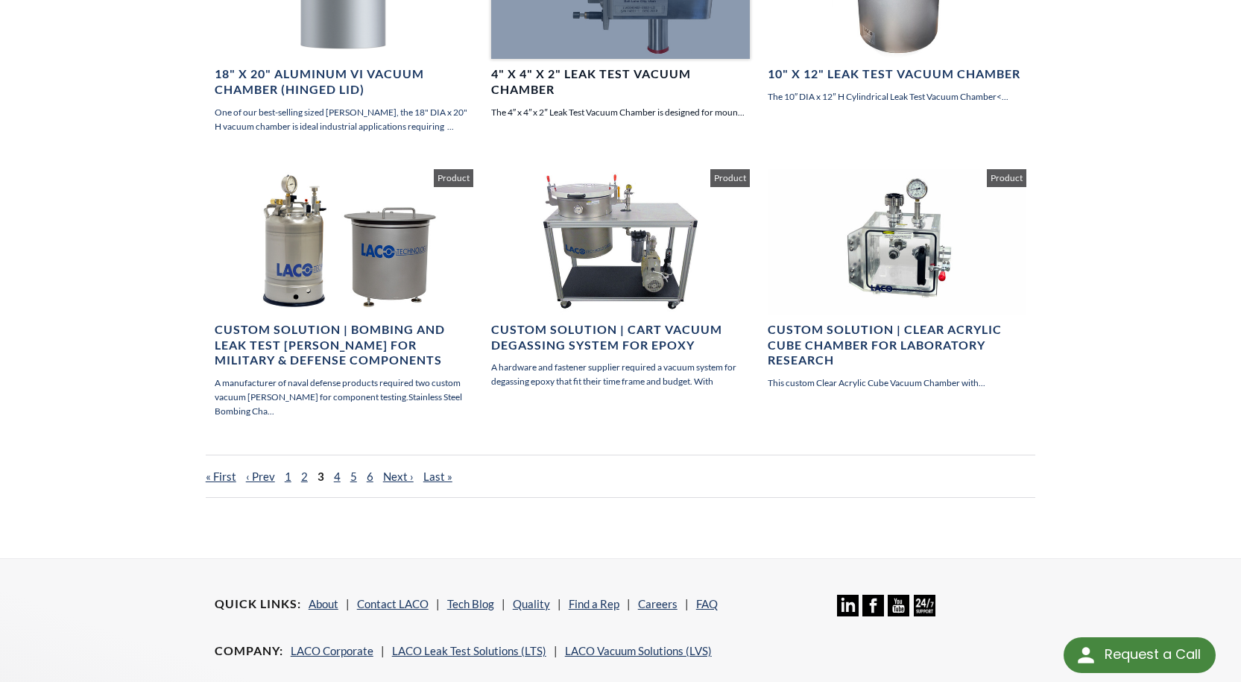
scroll to position [895, 0]
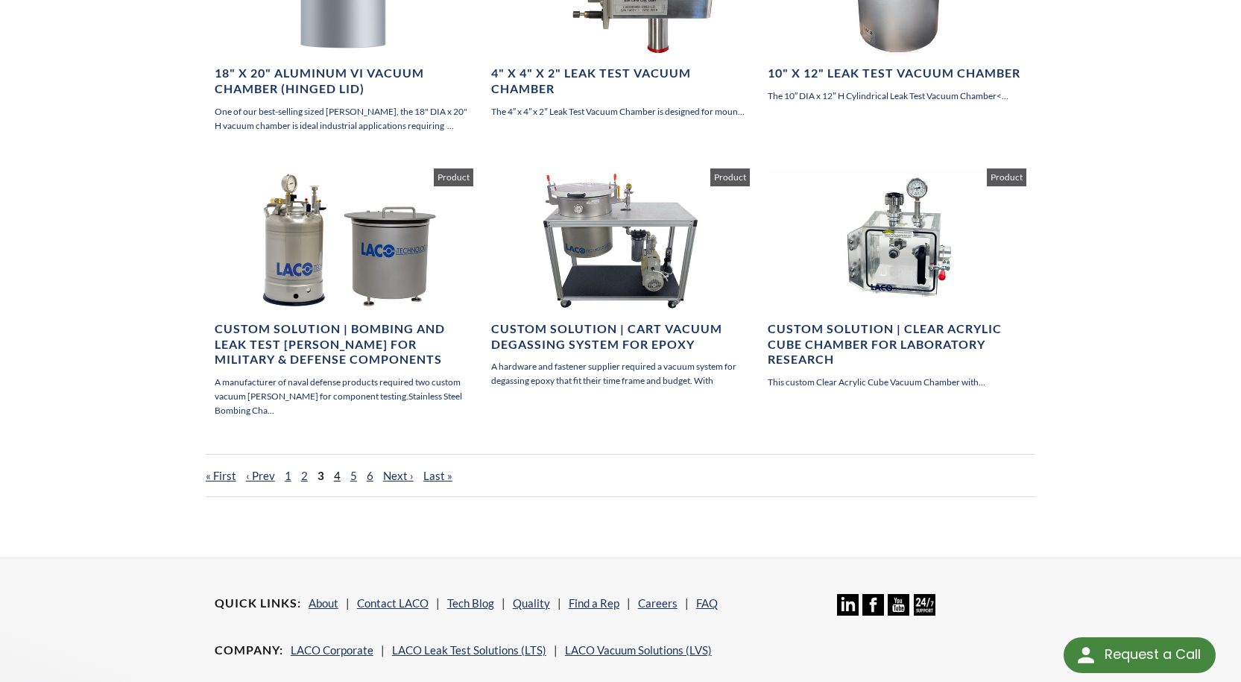
click at [334, 473] on link "4" at bounding box center [337, 475] width 7 height 13
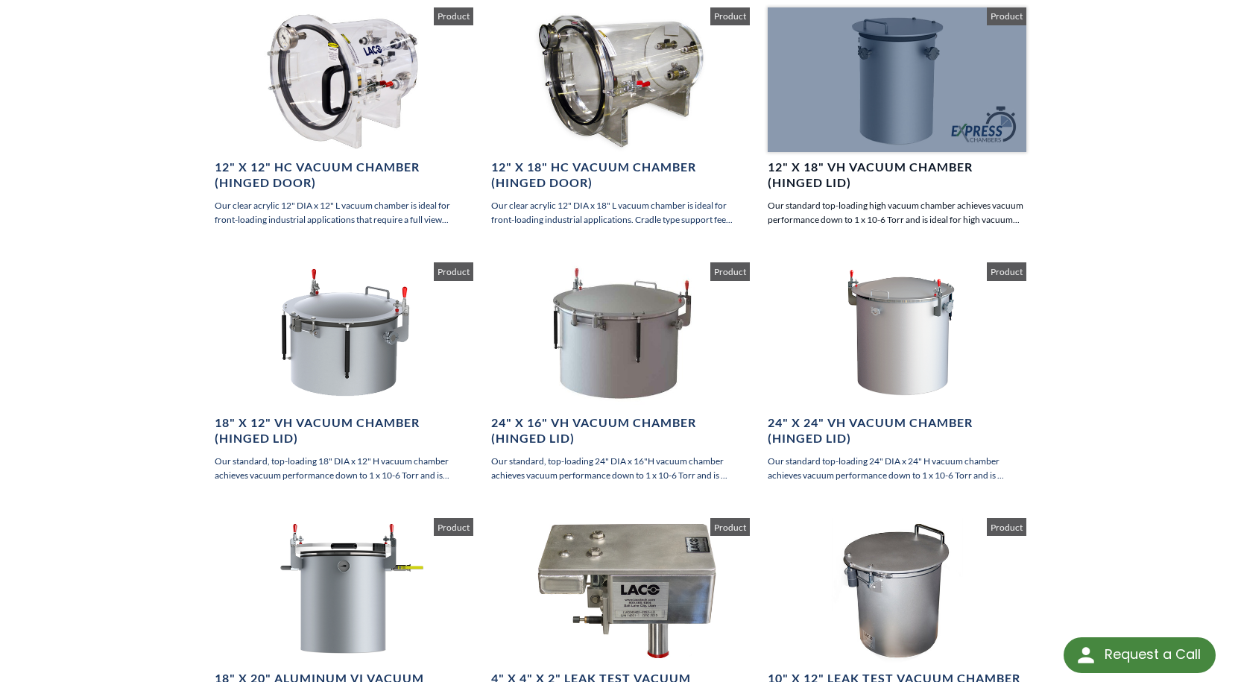
scroll to position [298, 0]
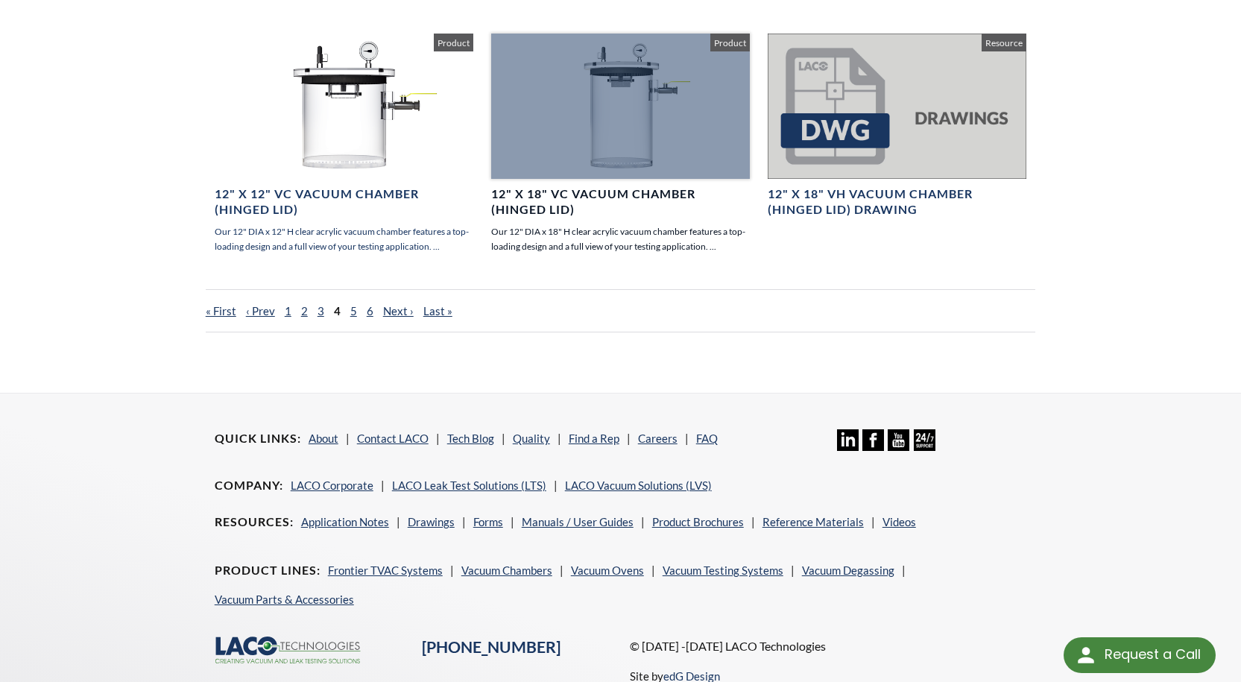
scroll to position [1174, 0]
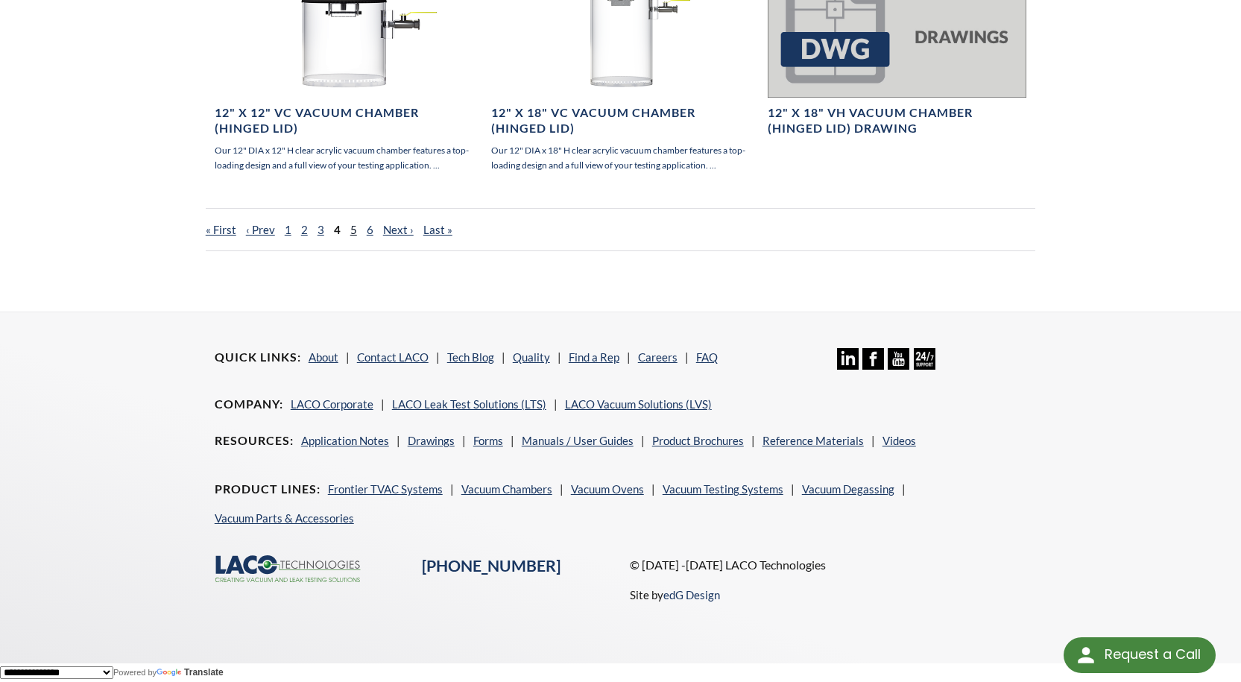
click at [351, 231] on link "5" at bounding box center [353, 229] width 7 height 13
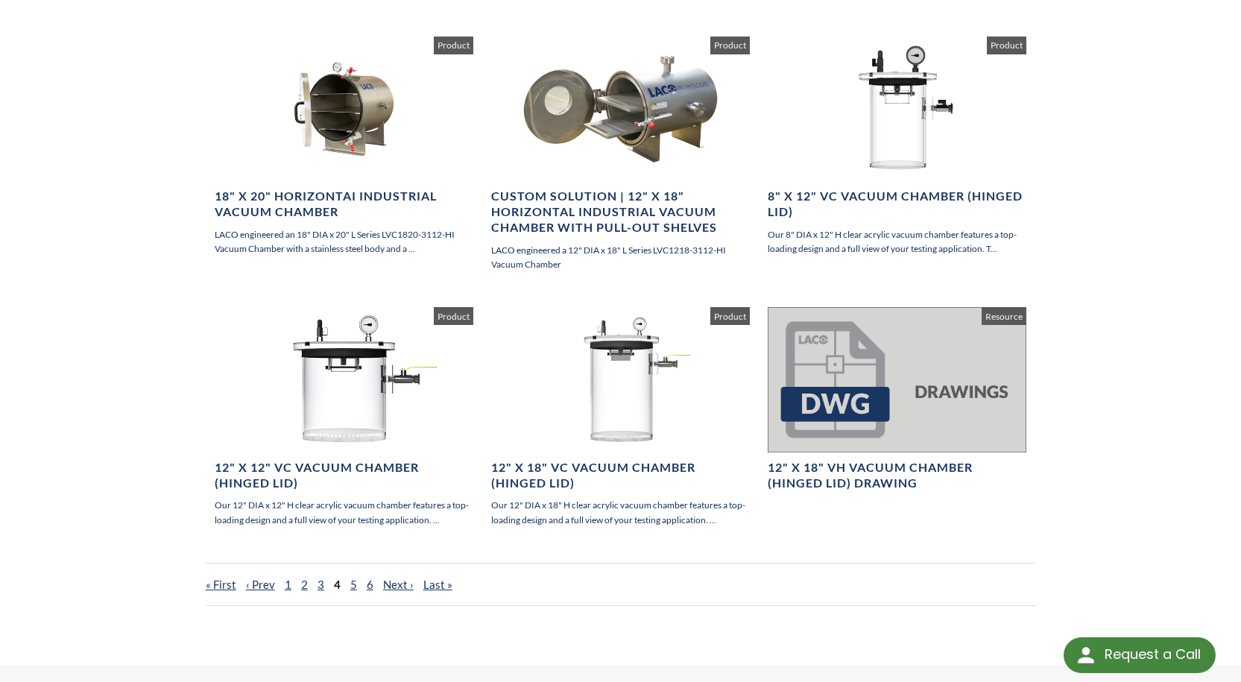
scroll to position [820, 0]
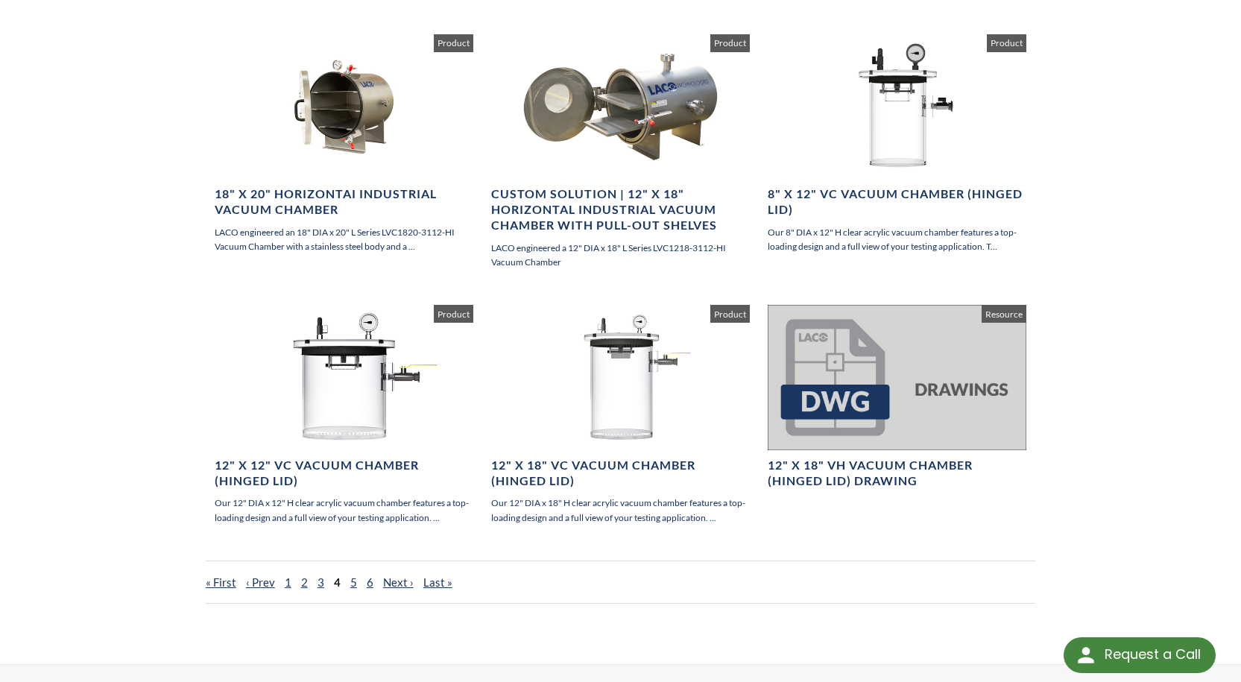
click at [758, 542] on div "12" X 18" VC Vacuum Chamber (Hinged Lid) Our 12" DIA x 18" H clear acrylic vacu…" at bounding box center [620, 433] width 277 height 256
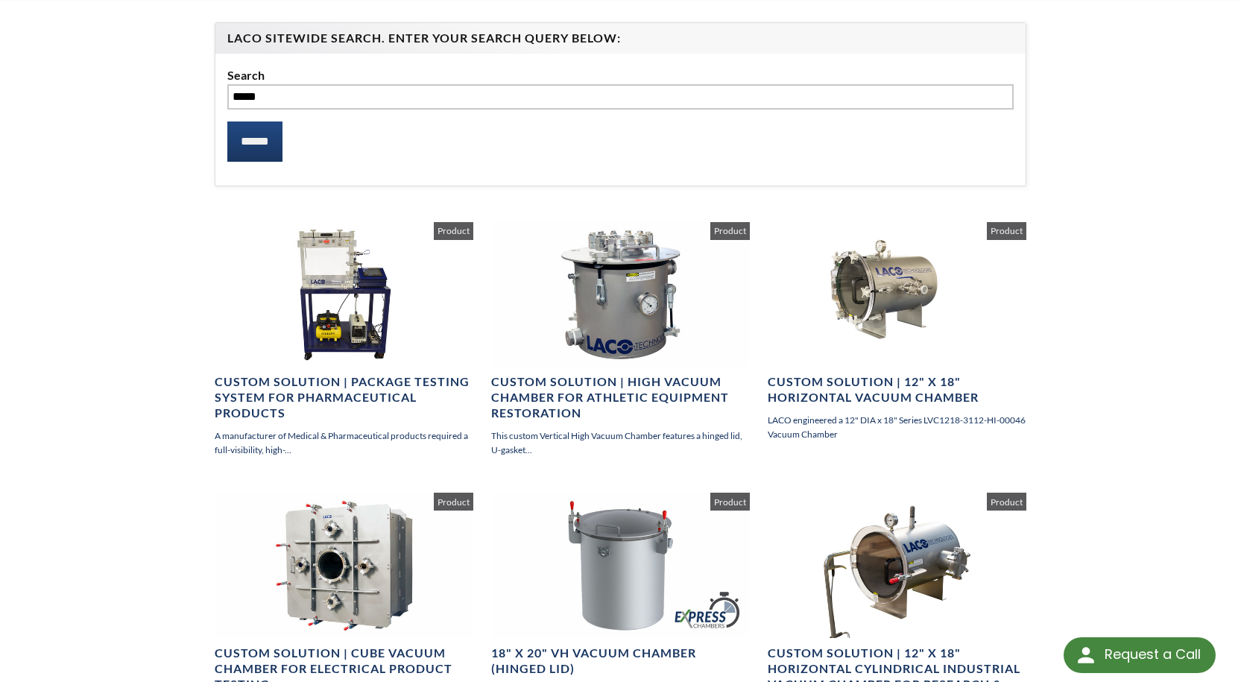
scroll to position [0, 0]
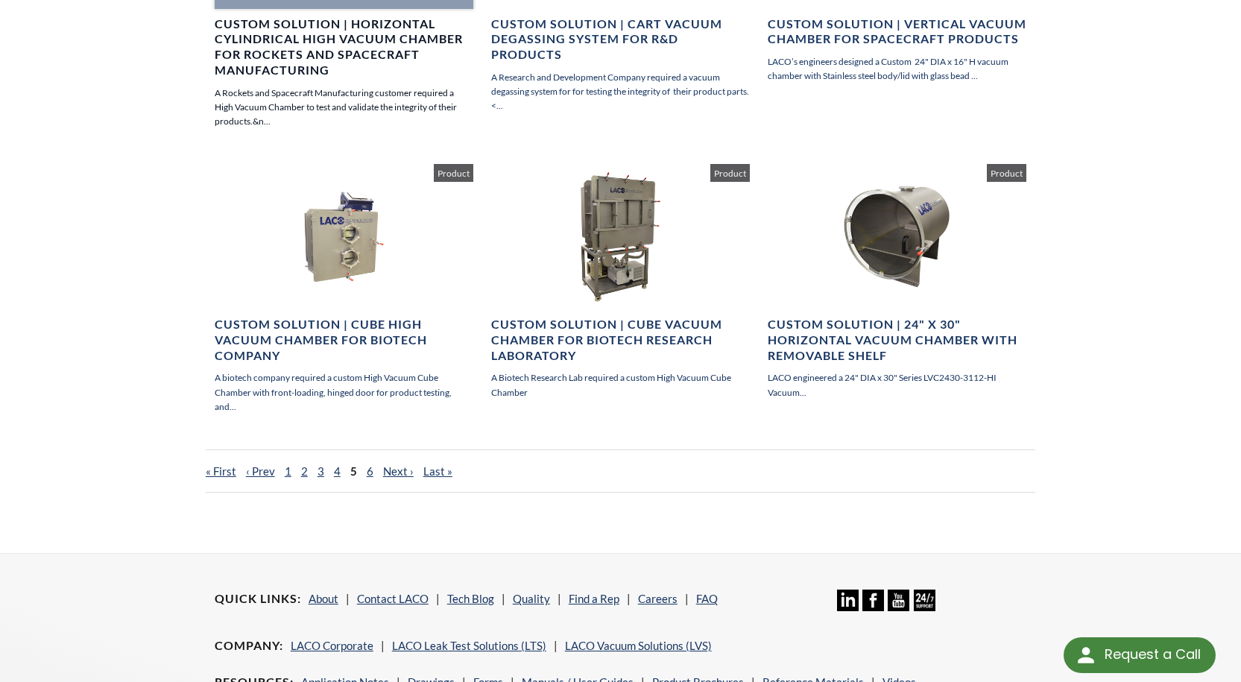
scroll to position [1204, 0]
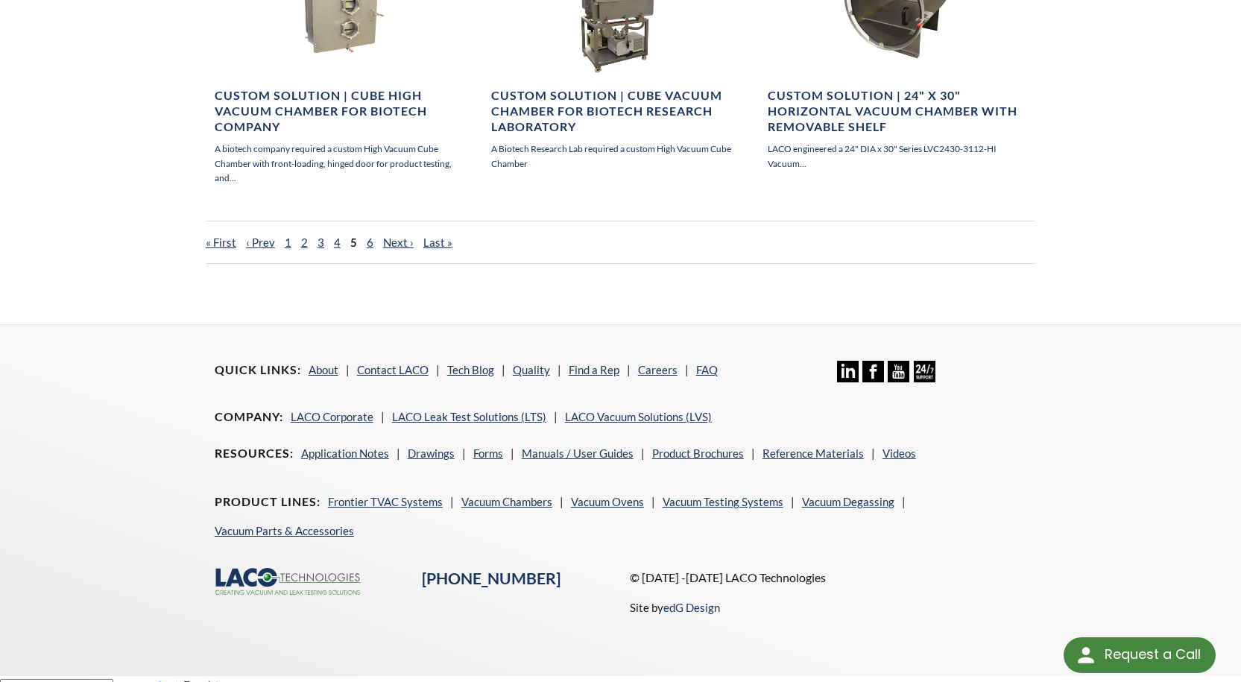
click at [373, 229] on nav "« First ‹ Prev 1 2 3 4 5 6 Next › Last »" at bounding box center [621, 242] width 830 height 43
click at [362, 233] on nav "« First ‹ Prev 1 2 3 4 5 6 Next › Last »" at bounding box center [621, 242] width 830 height 43
click at [367, 236] on link "6" at bounding box center [370, 242] width 7 height 13
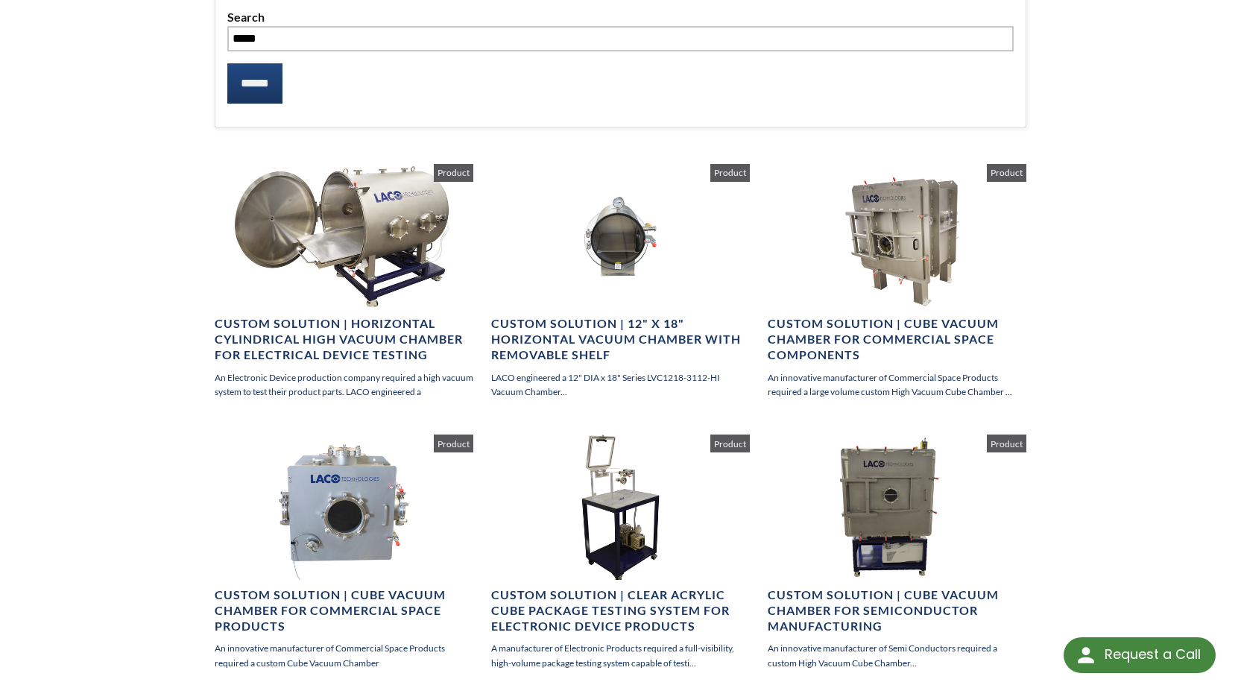
scroll to position [0, 0]
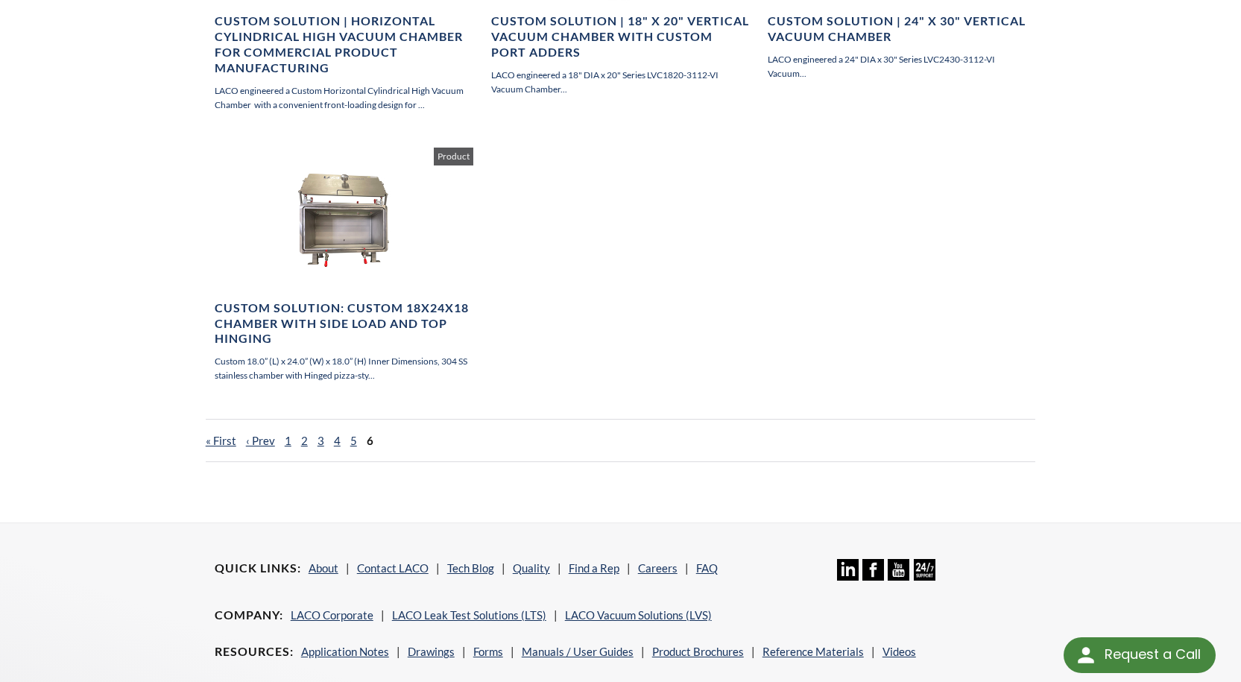
scroll to position [648, 0]
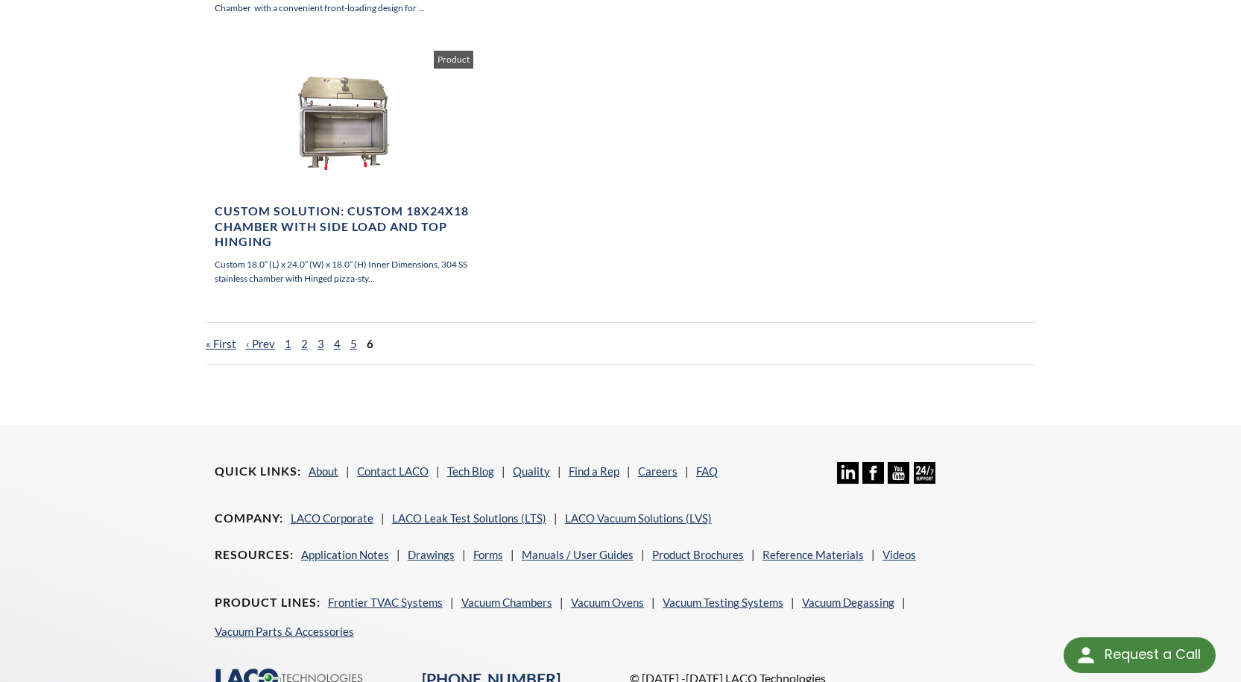
scroll to position [350, 0]
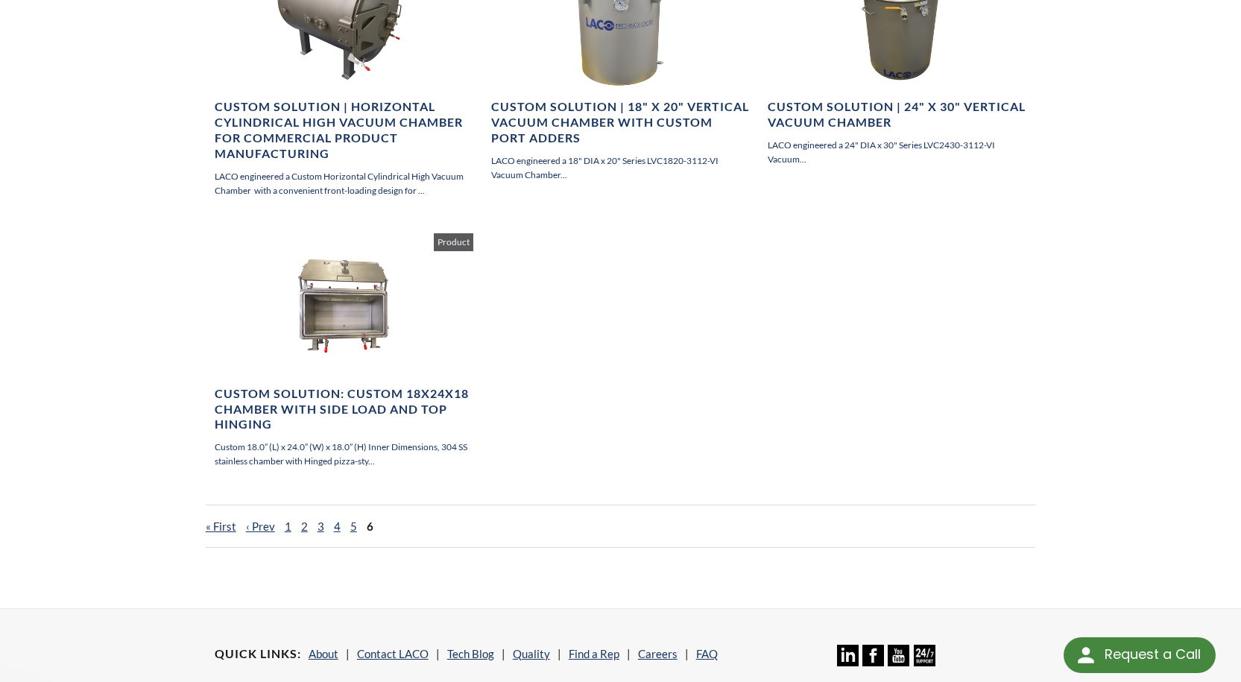
click at [1028, 362] on div "Custom Solution | Horizontal Cylindrical High Vacuum Chamber for Commercial Pro…" at bounding box center [621, 253] width 830 height 661
click at [870, 386] on div "Custom Solution | Horizontal Cylindrical High Vacuum Chamber for Commercial Pro…" at bounding box center [621, 253] width 830 height 661
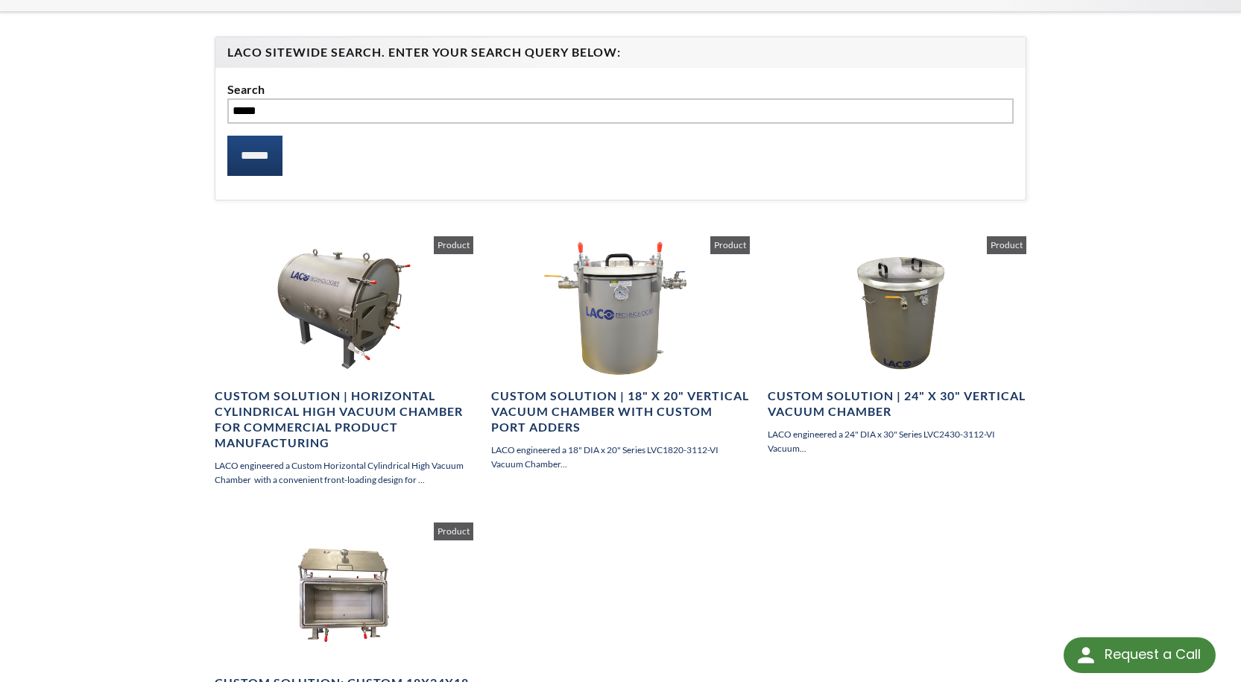
scroll to position [0, 0]
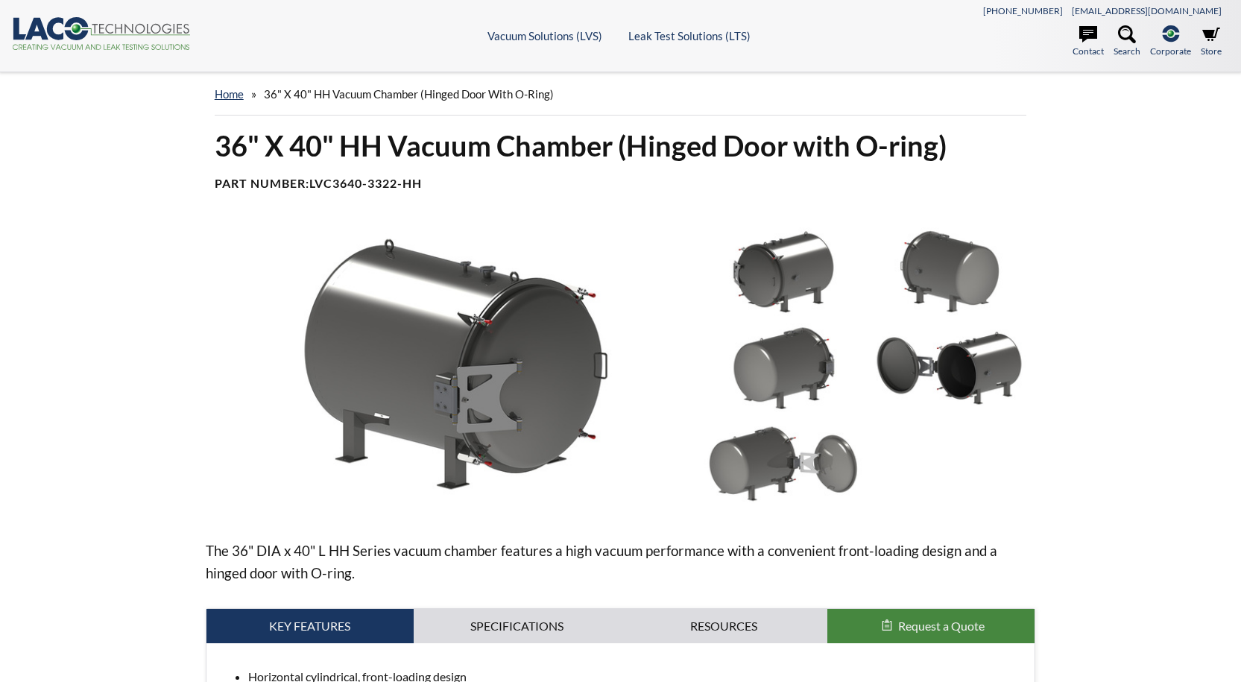
select select "Language Translate Widget"
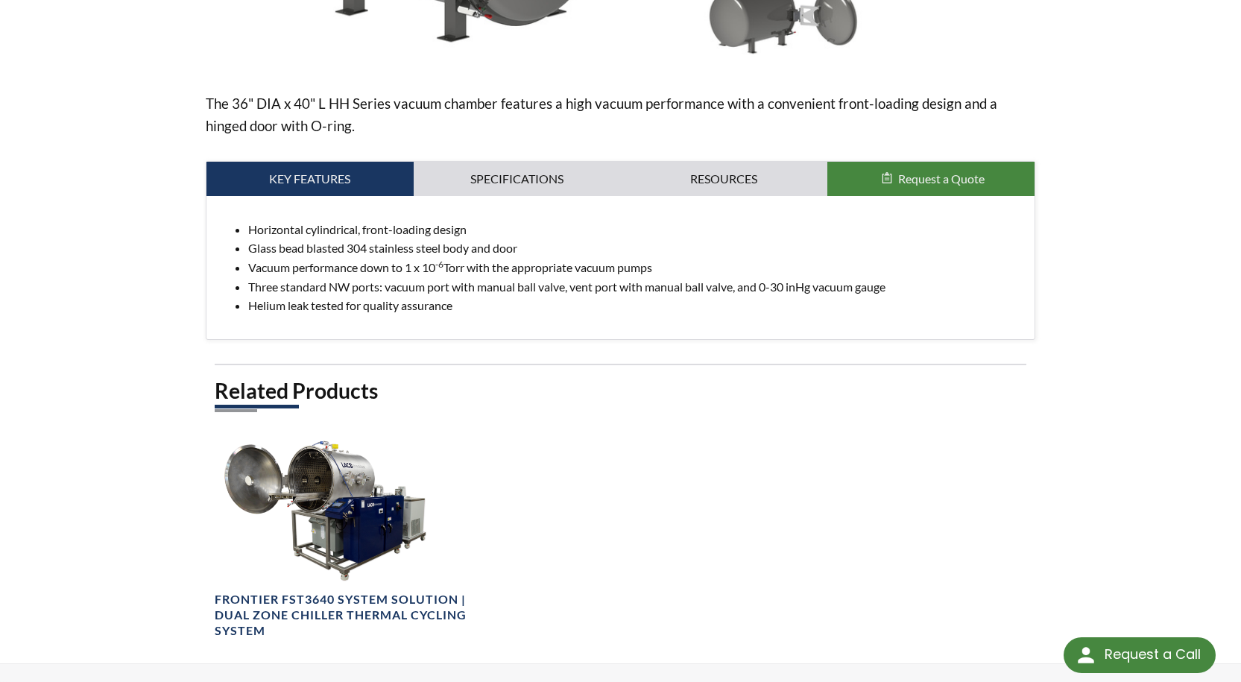
click at [529, 323] on div "Horizontal cylindrical, front-loading design Glass bead blasted 304 stainless s…" at bounding box center [621, 267] width 829 height 143
click at [457, 191] on link "Specifications" at bounding box center [517, 179] width 207 height 34
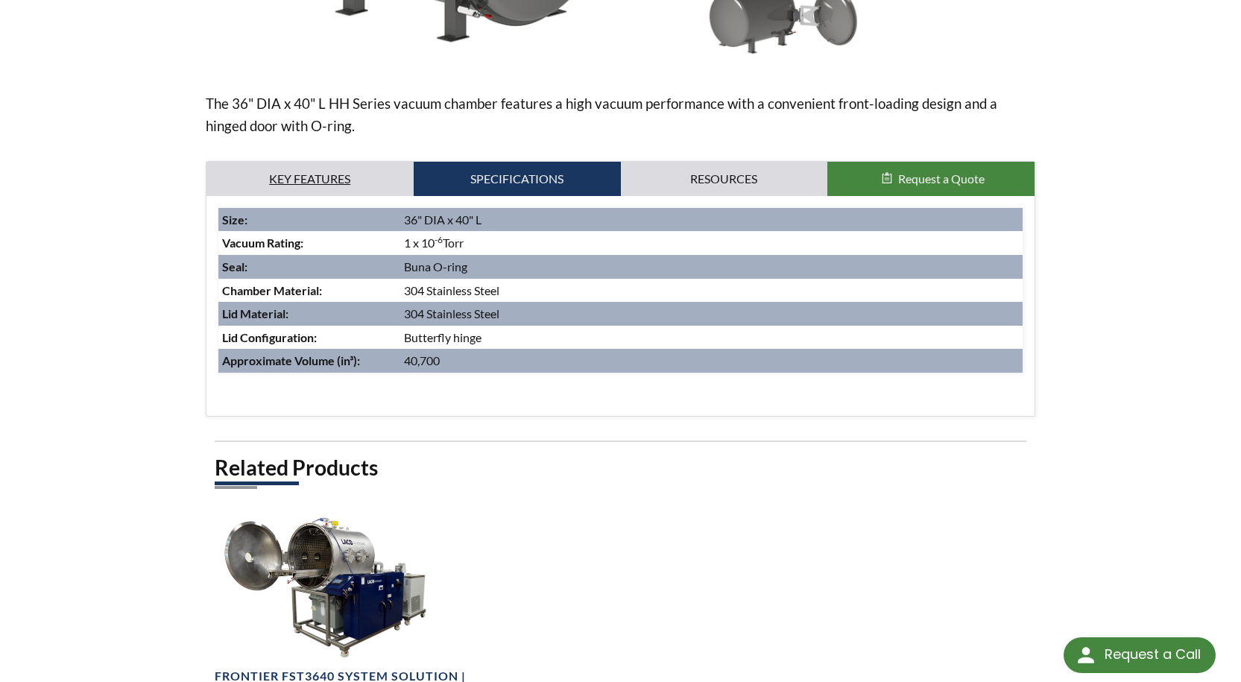
click at [375, 195] on link "Key Features" at bounding box center [310, 179] width 207 height 34
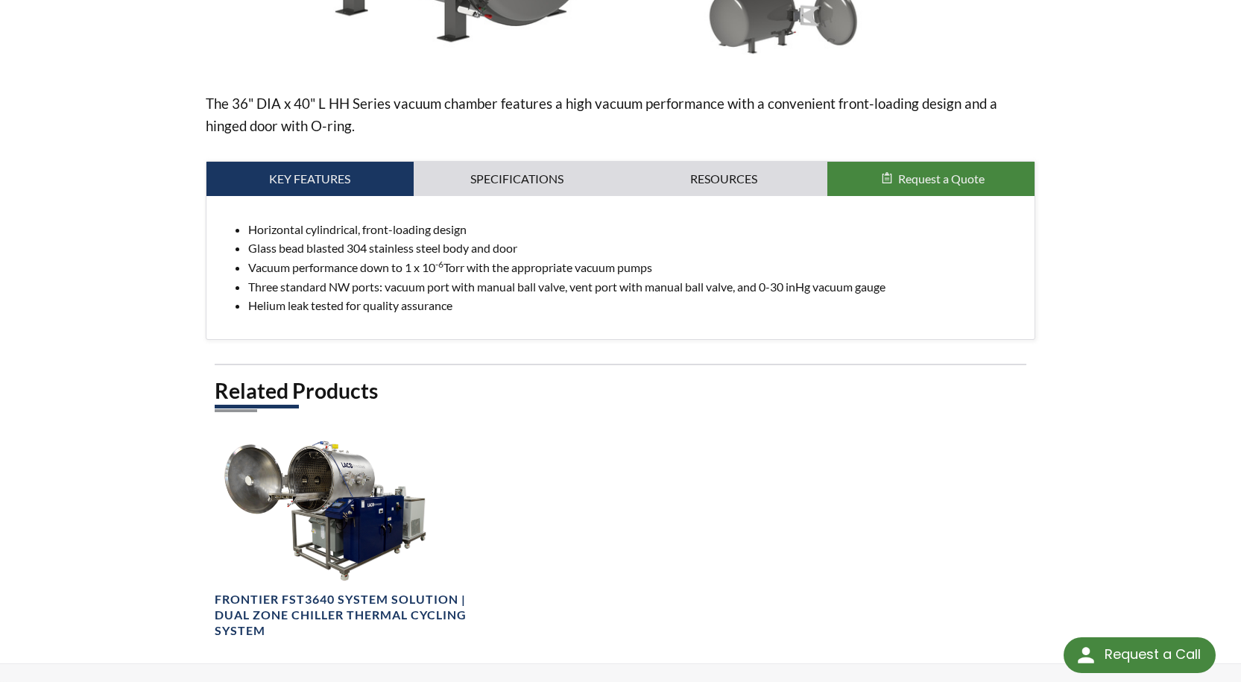
click at [741, 197] on div "Horizontal cylindrical, front-loading design Glass bead blasted 304 stainless s…" at bounding box center [621, 267] width 829 height 143
click at [717, 195] on link "Resources" at bounding box center [724, 179] width 207 height 34
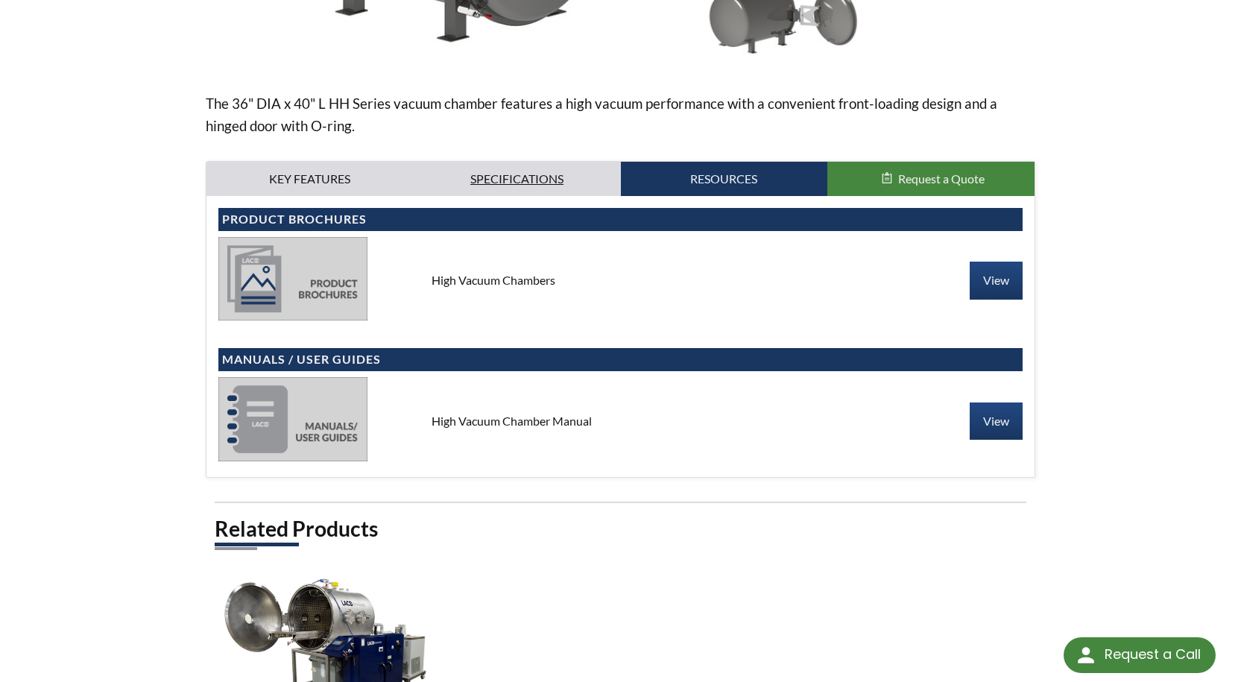
click at [482, 192] on link "Specifications" at bounding box center [517, 179] width 207 height 34
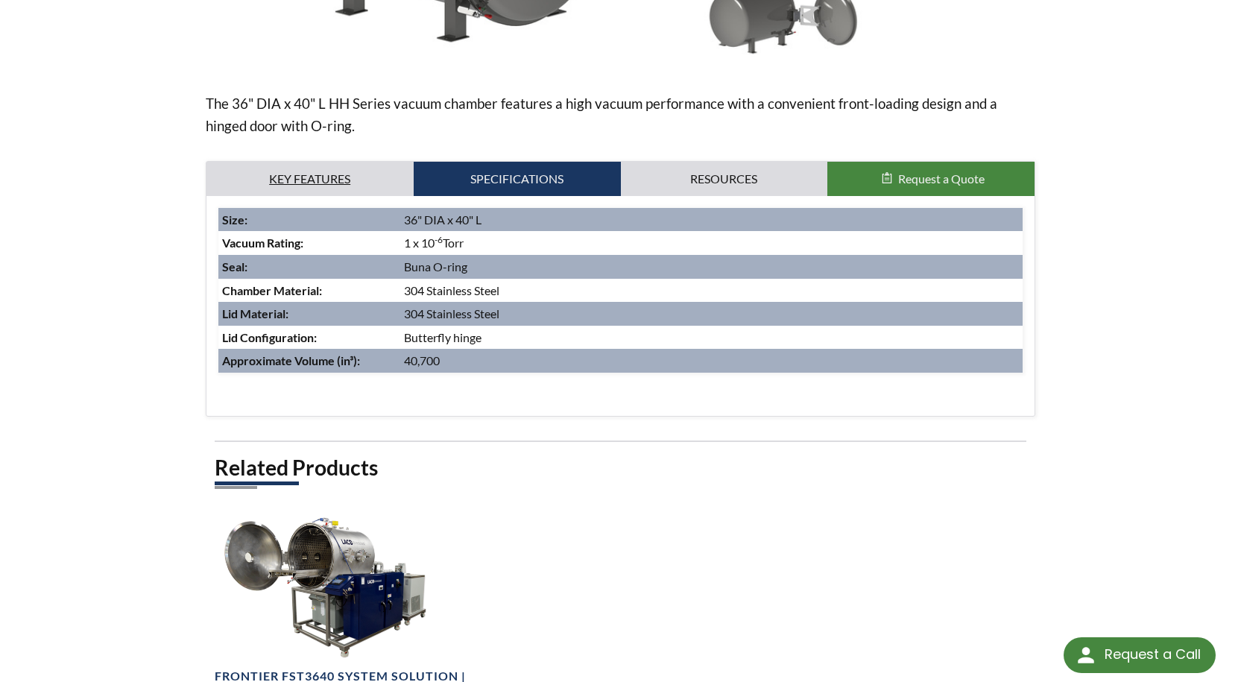
click at [347, 178] on link "Key Features" at bounding box center [310, 179] width 207 height 34
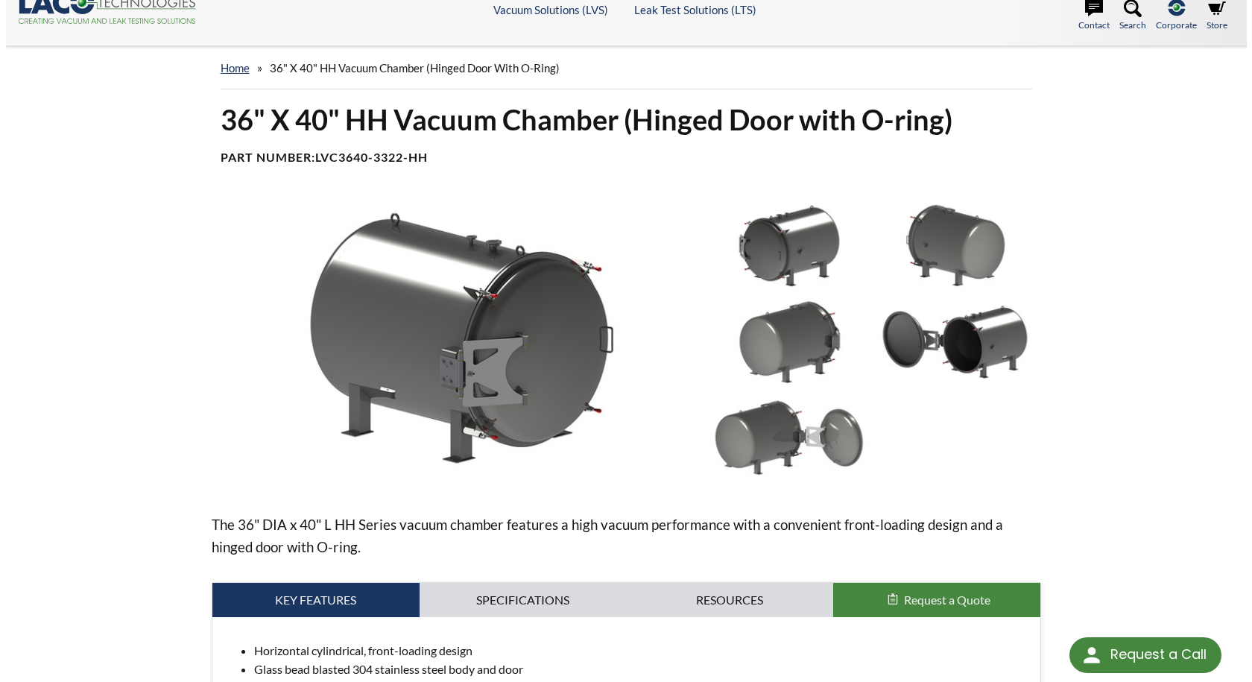
scroll to position [0, 0]
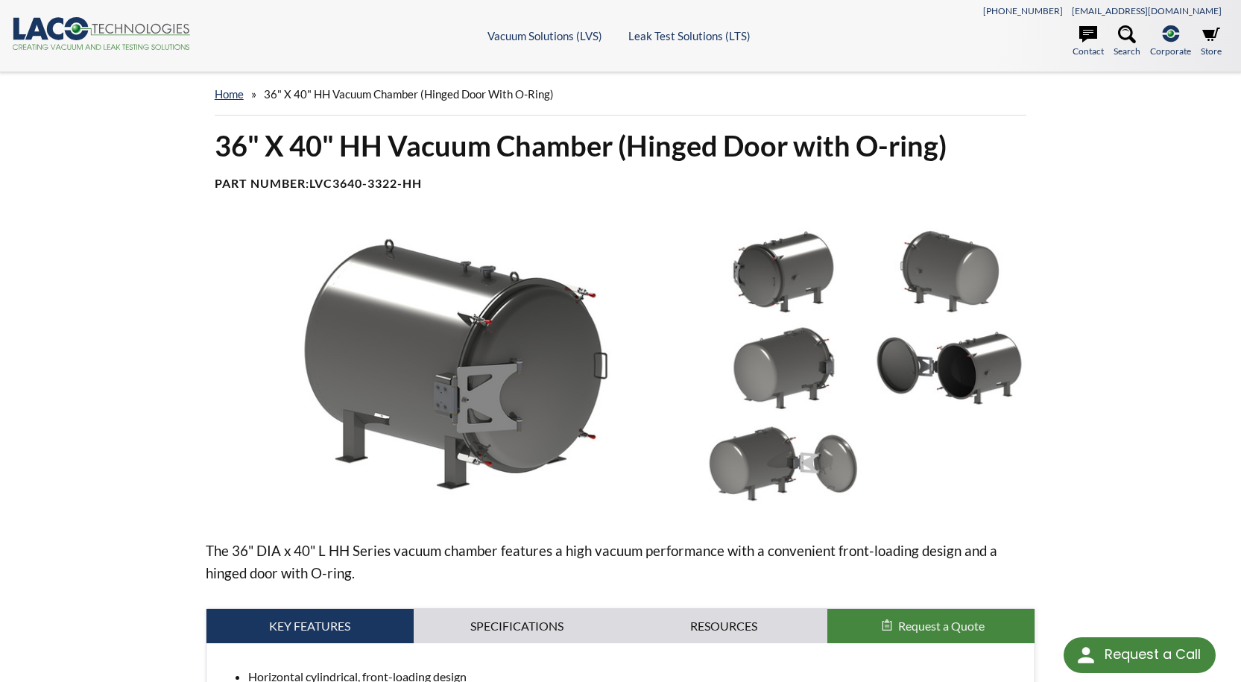
click at [443, 332] on img at bounding box center [449, 363] width 486 height 273
